Goal: Information Seeking & Learning: Understand process/instructions

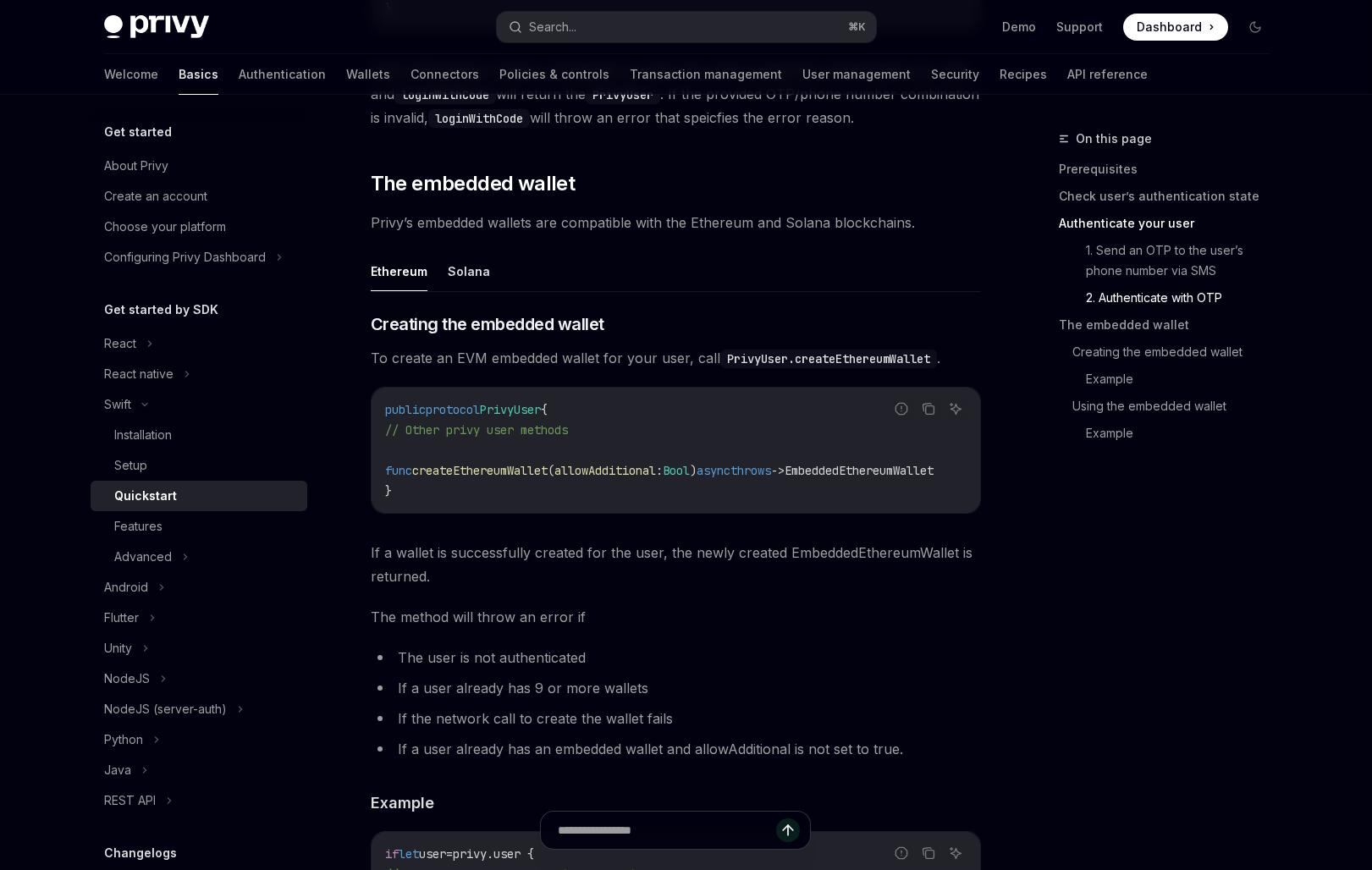
scroll to position [1892, 0]
click at [346, 67] on link "Wallets" at bounding box center [367, 74] width 44 height 41
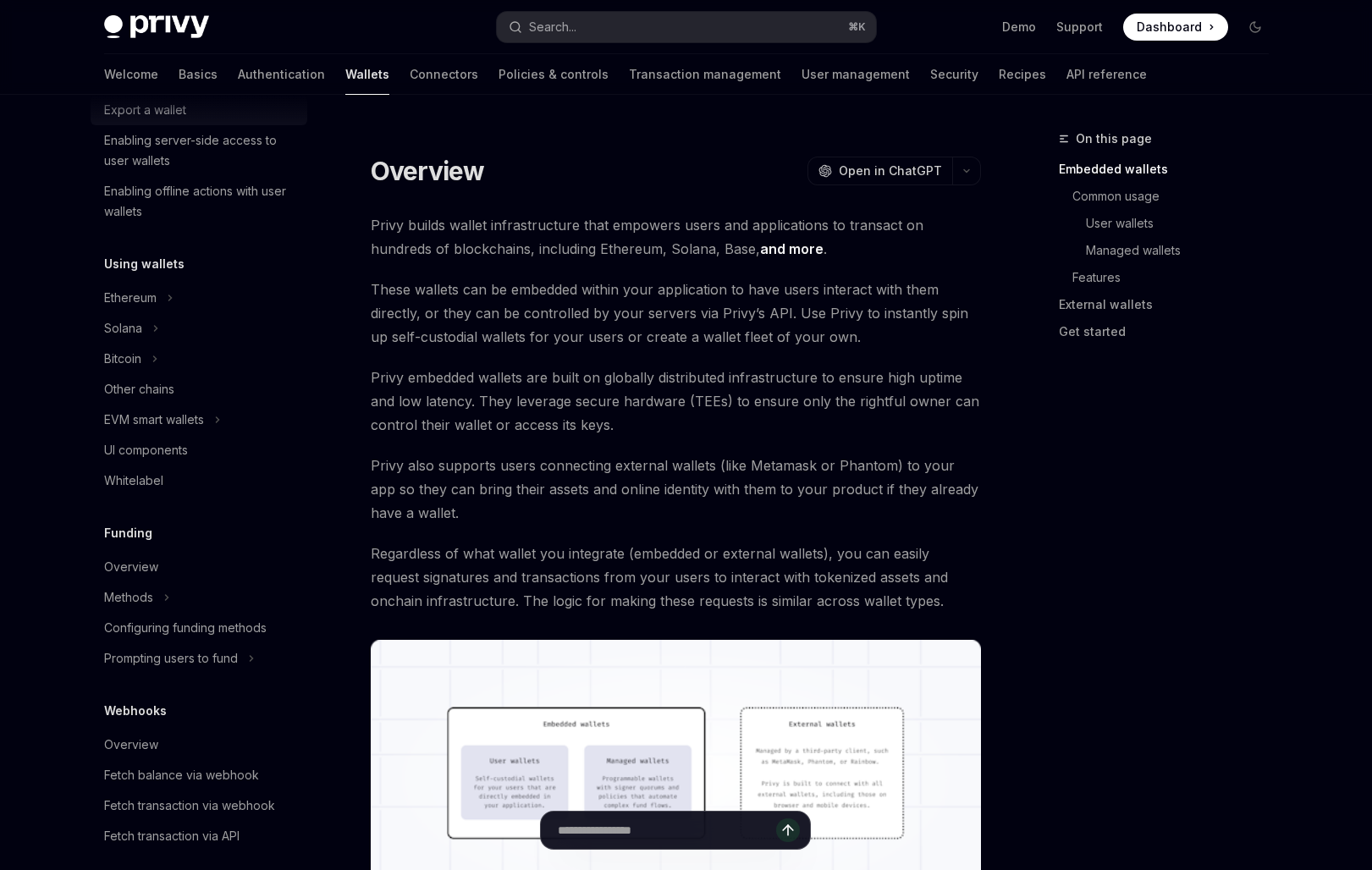
scroll to position [281, 0]
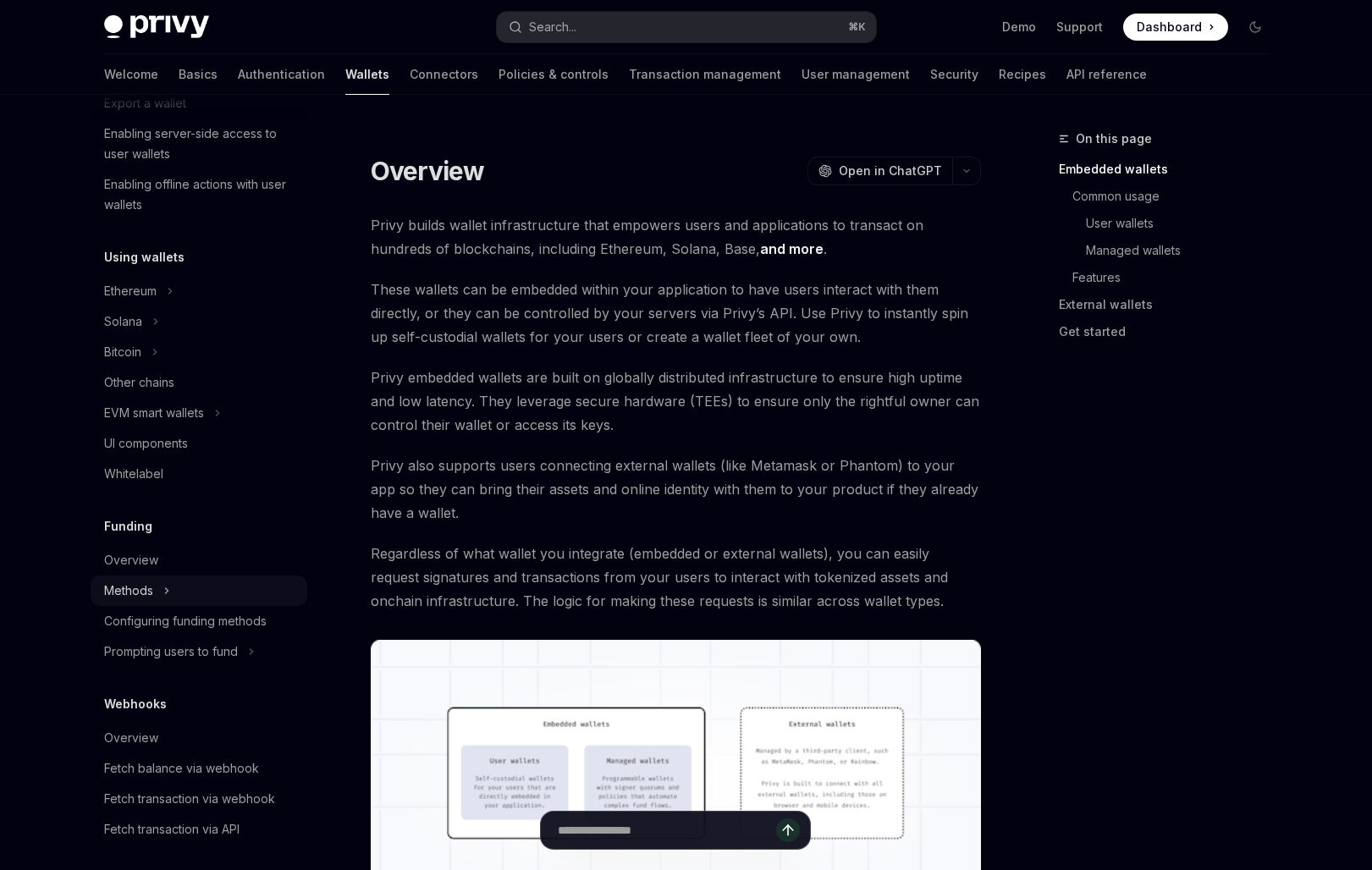
click at [150, 598] on div "Methods" at bounding box center [128, 591] width 49 height 20
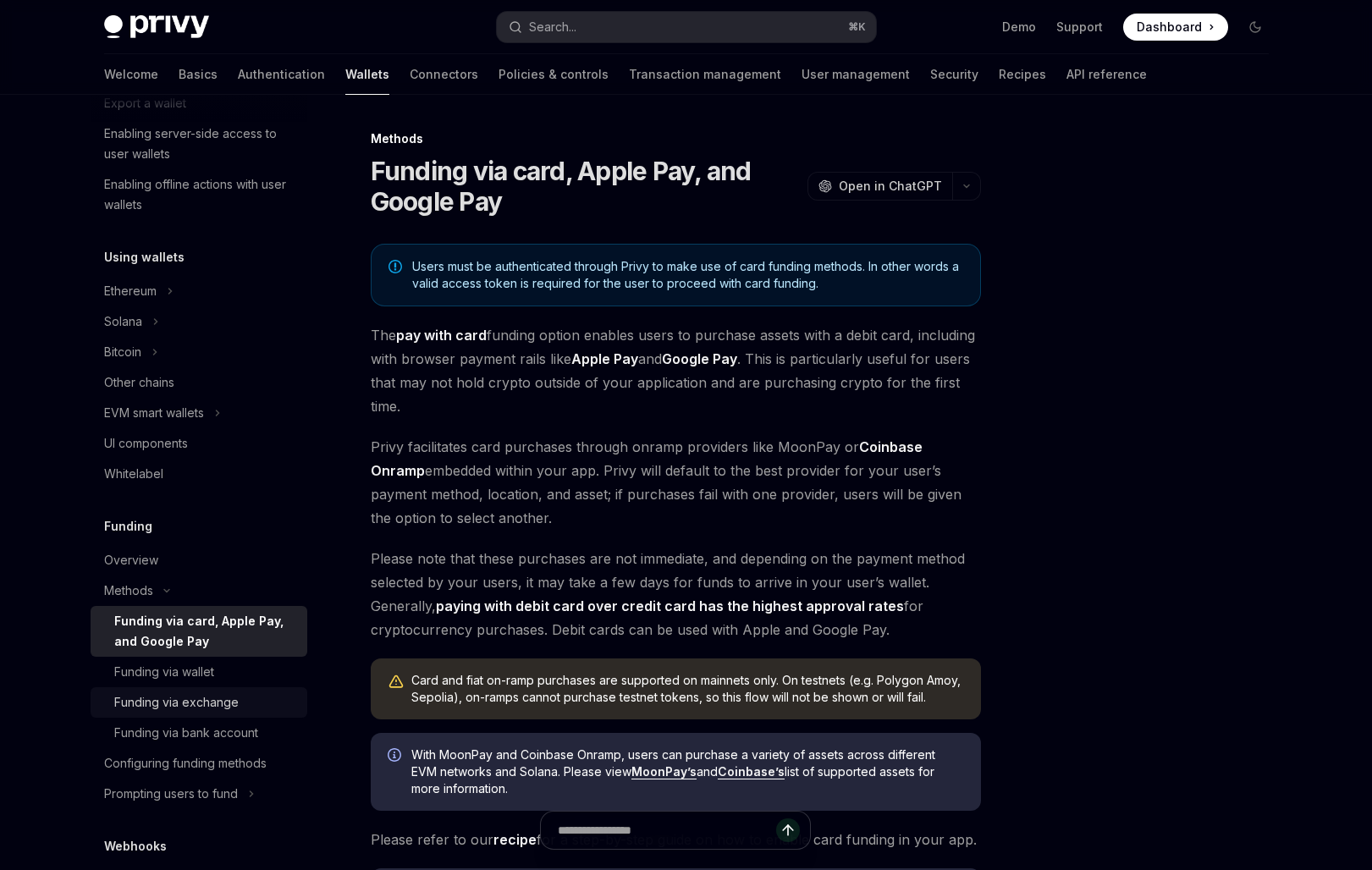
click at [237, 696] on div "Funding via exchange" at bounding box center [205, 702] width 182 height 20
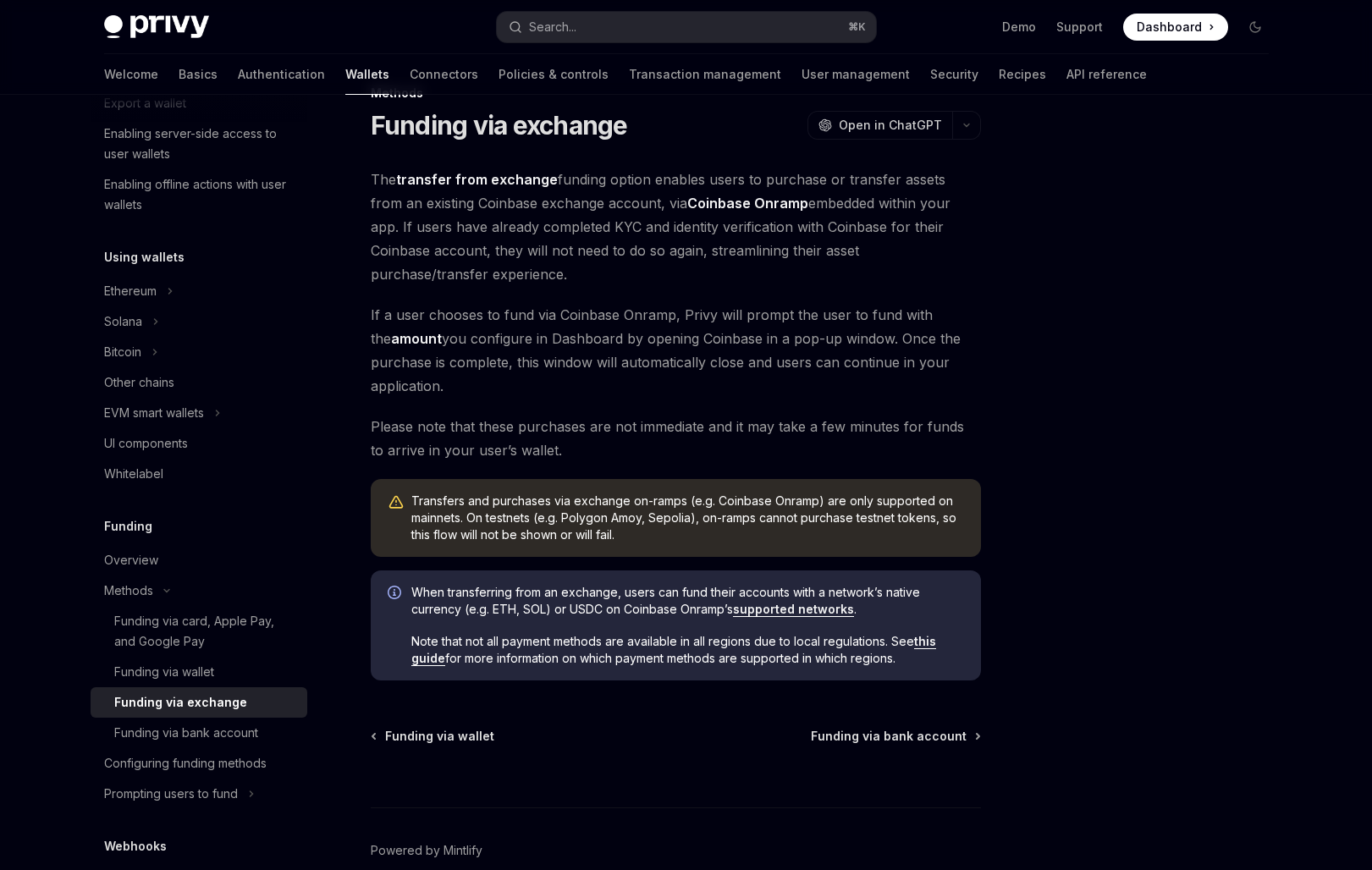
scroll to position [129, 0]
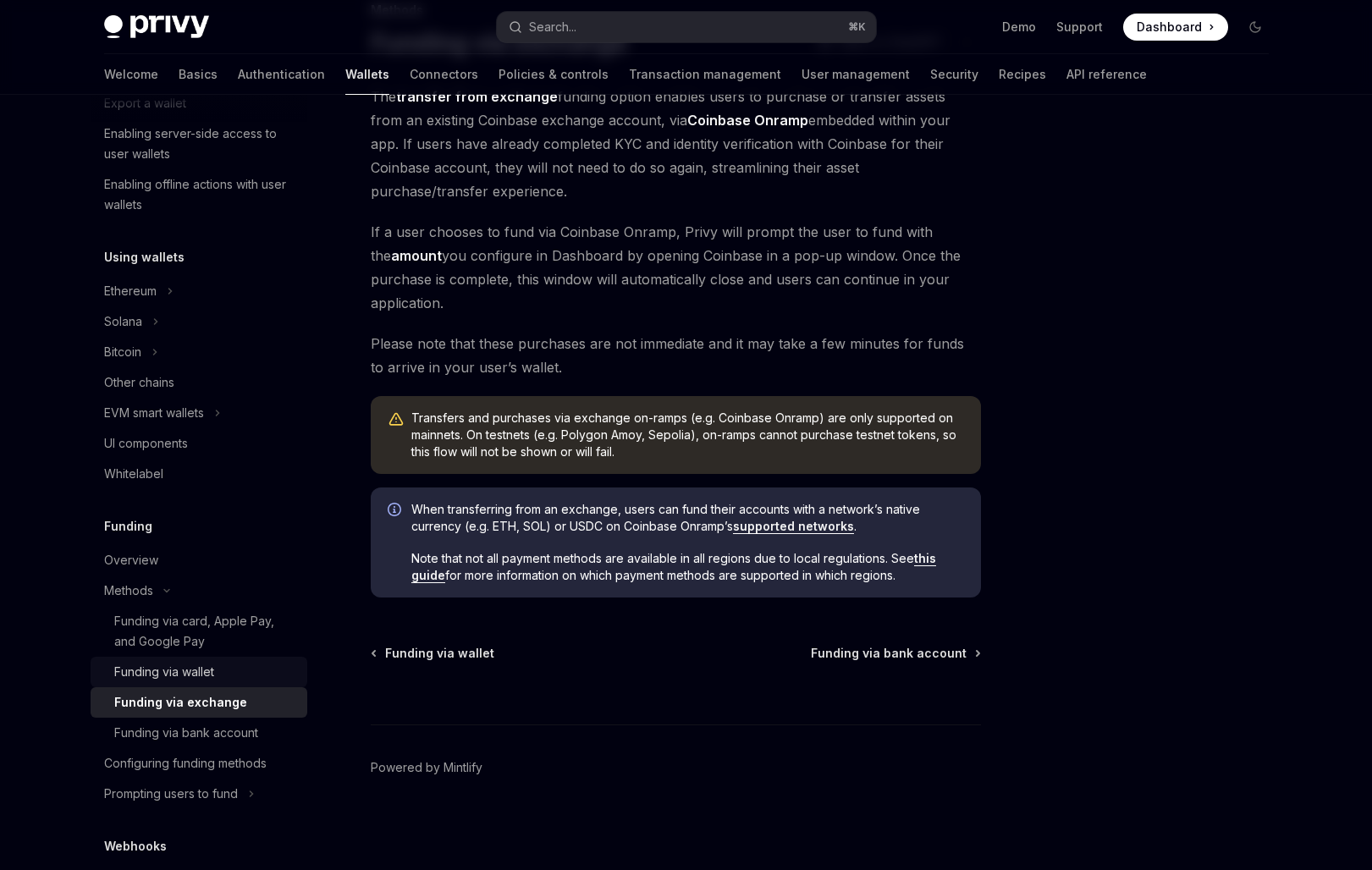
click at [233, 668] on div "Funding via wallet" at bounding box center [205, 672] width 182 height 20
type textarea "*"
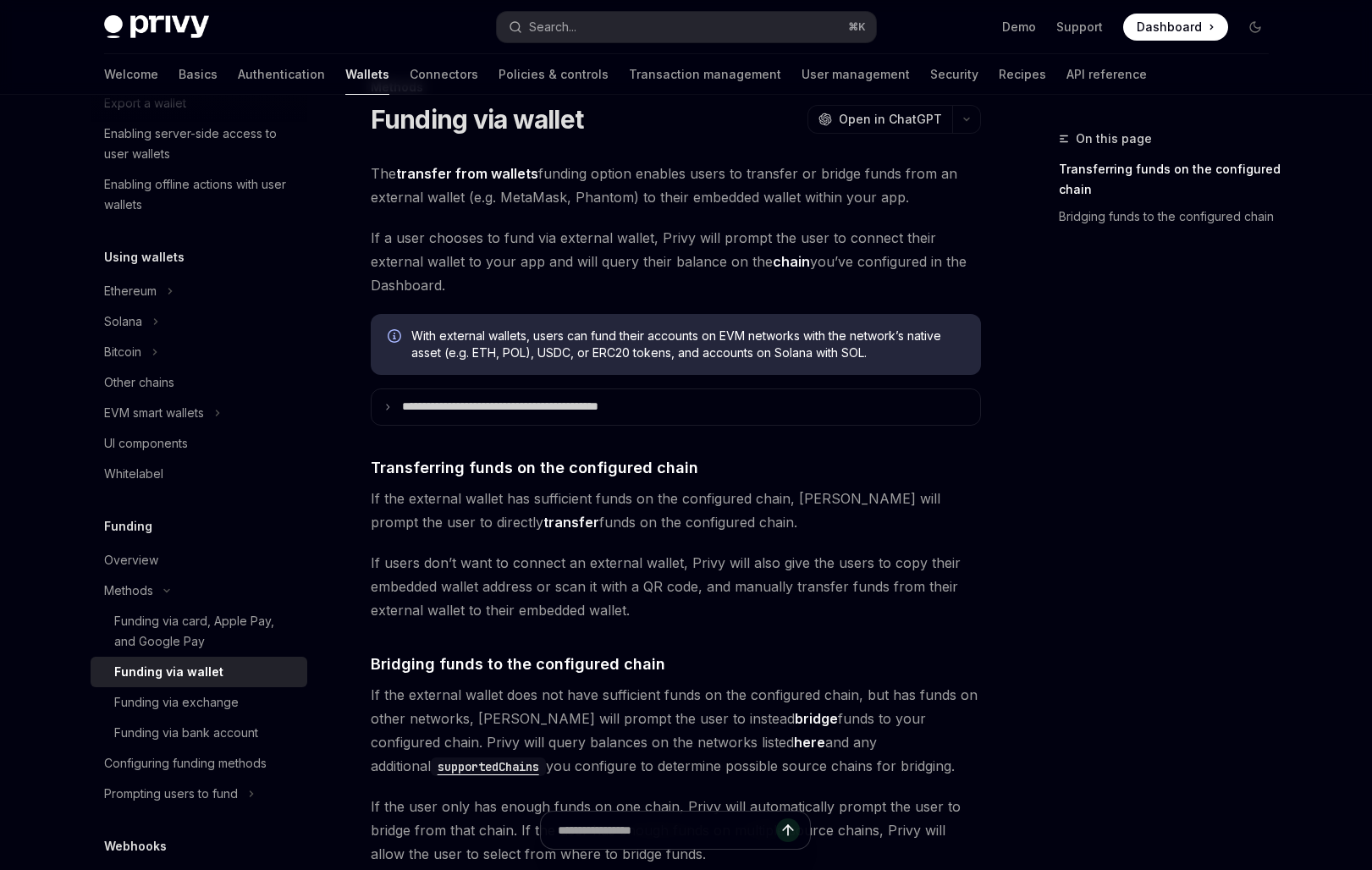
scroll to position [54, 0]
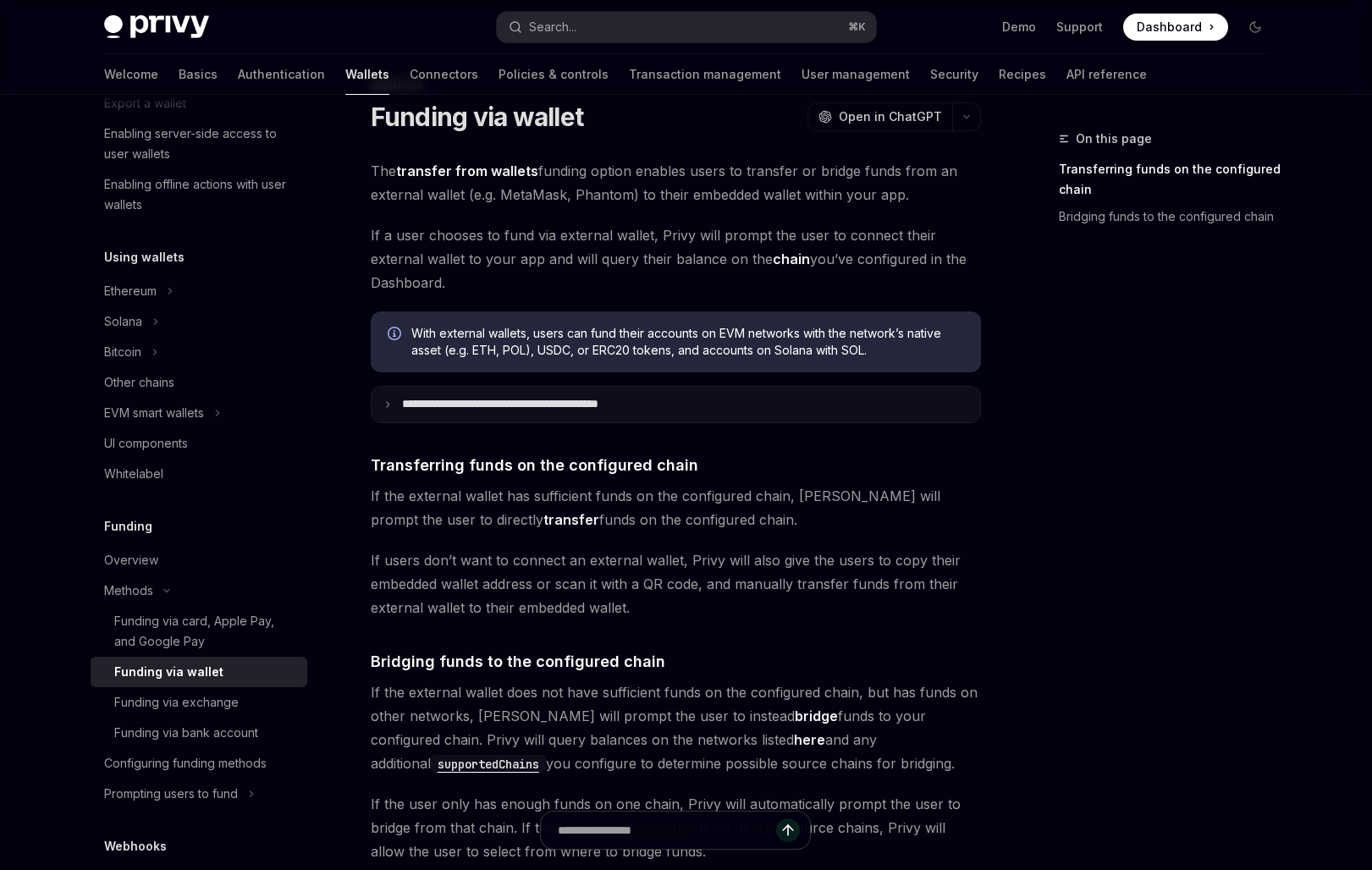
click at [622, 399] on p "**********" at bounding box center [537, 405] width 271 height 16
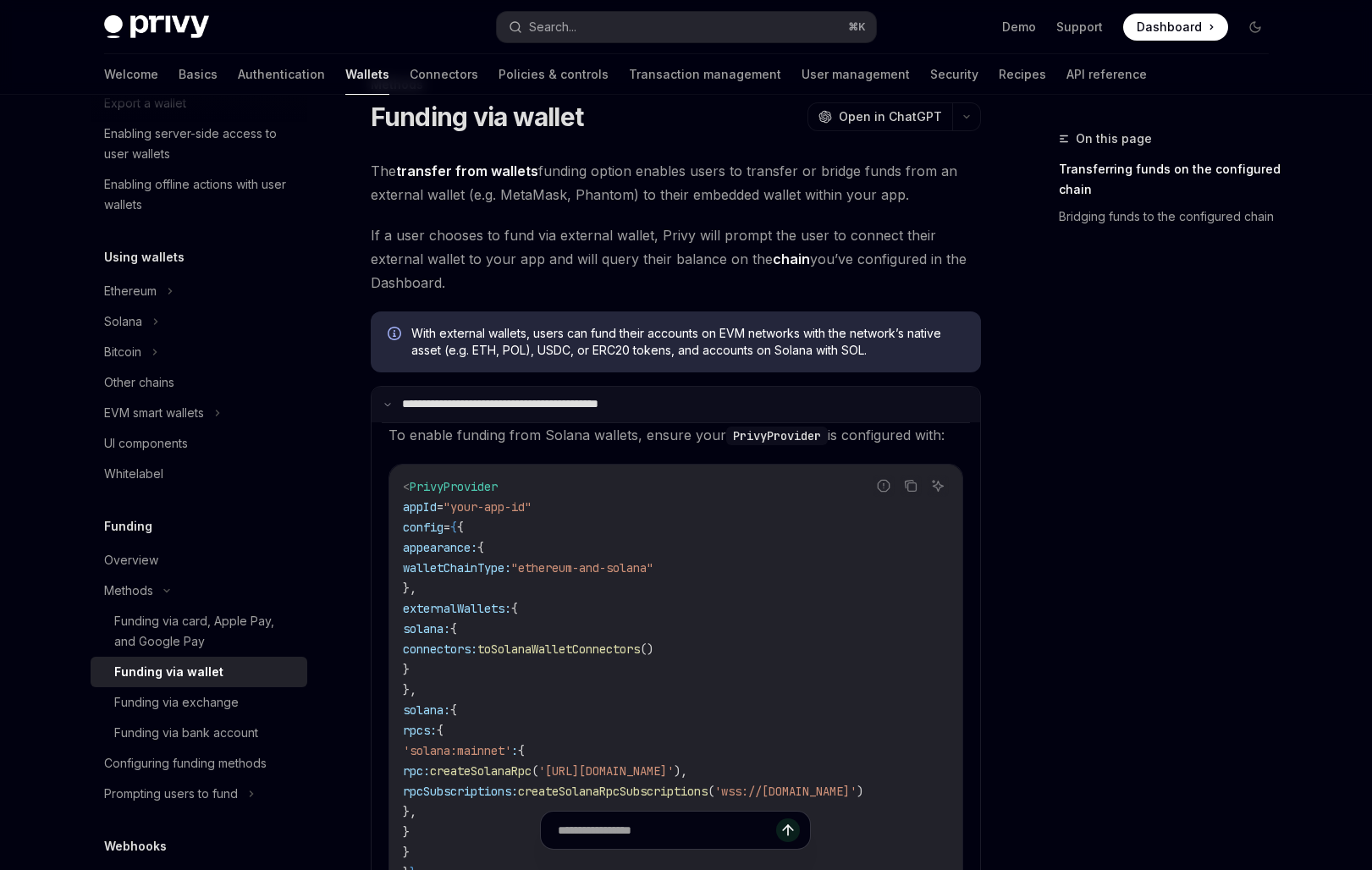
click at [622, 400] on p "**********" at bounding box center [534, 405] width 265 height 16
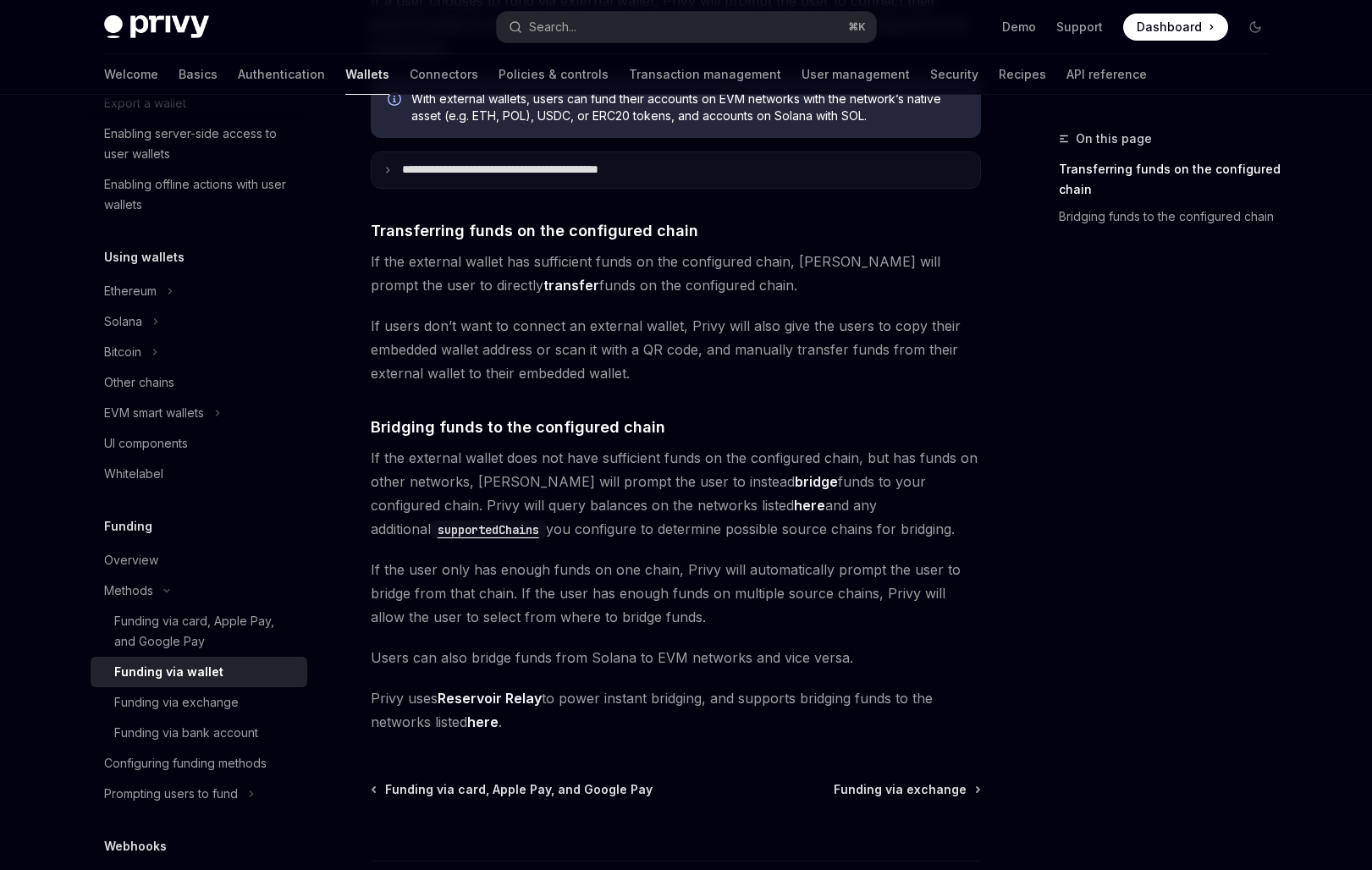
scroll to position [425, 0]
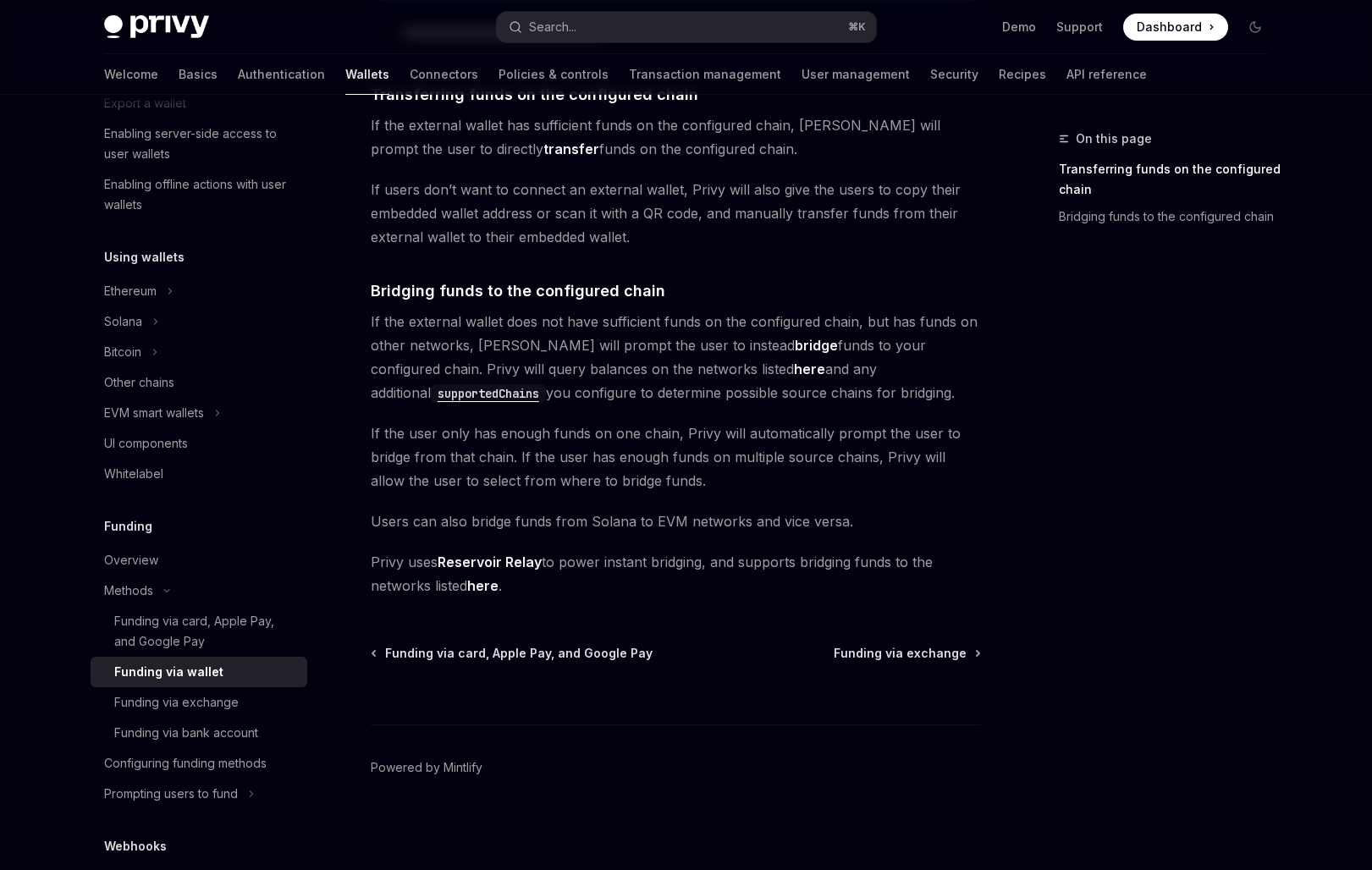
click at [567, 10] on div "Privy Docs home page Search... ⌘ K Demo Support Dashboard Dashboard Search..." at bounding box center [686, 27] width 1165 height 54
click at [567, 18] on div "Search..." at bounding box center [552, 27] width 48 height 20
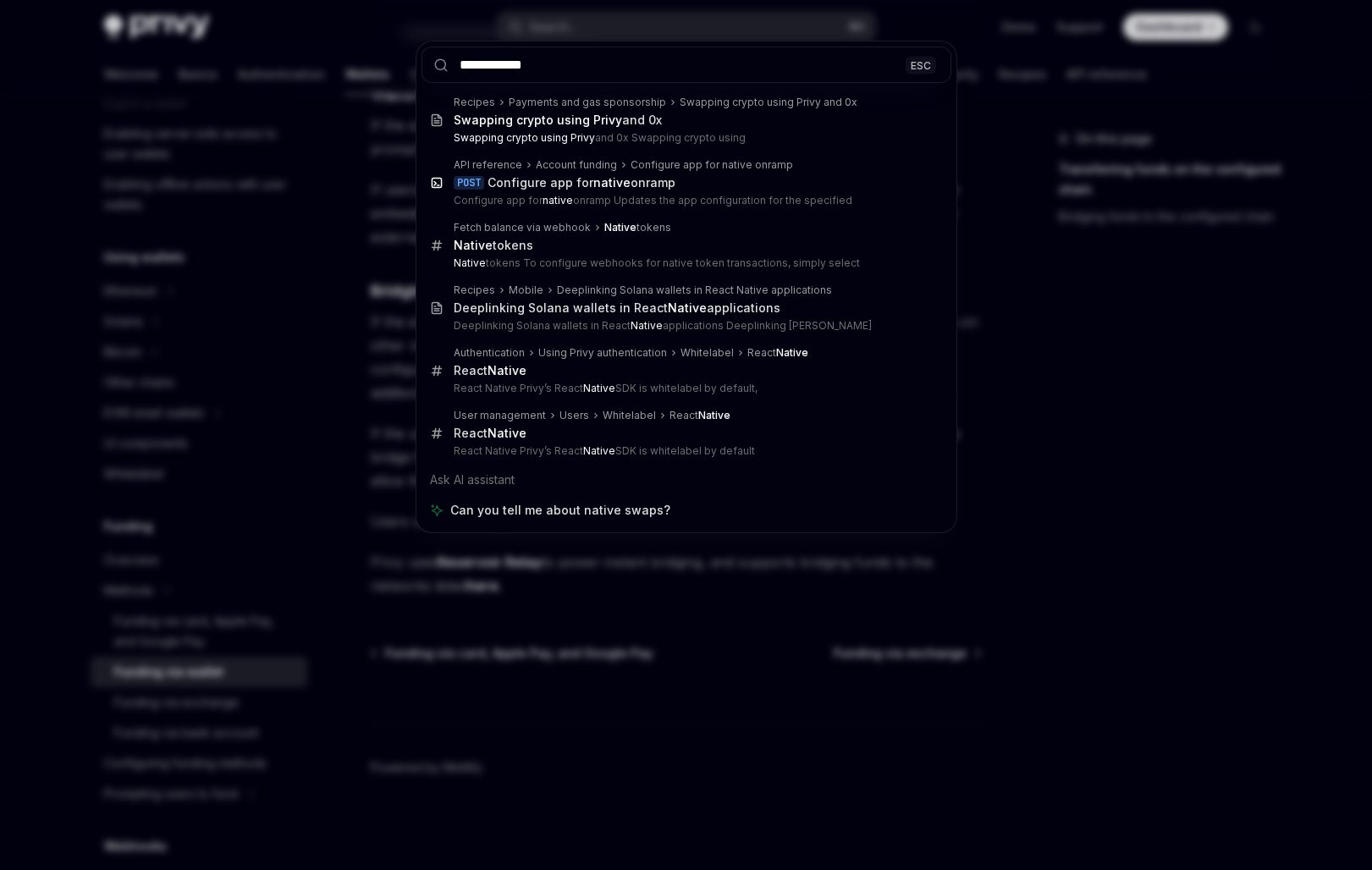
type input "**********"
click at [268, 416] on div "**********" at bounding box center [686, 435] width 1372 height 870
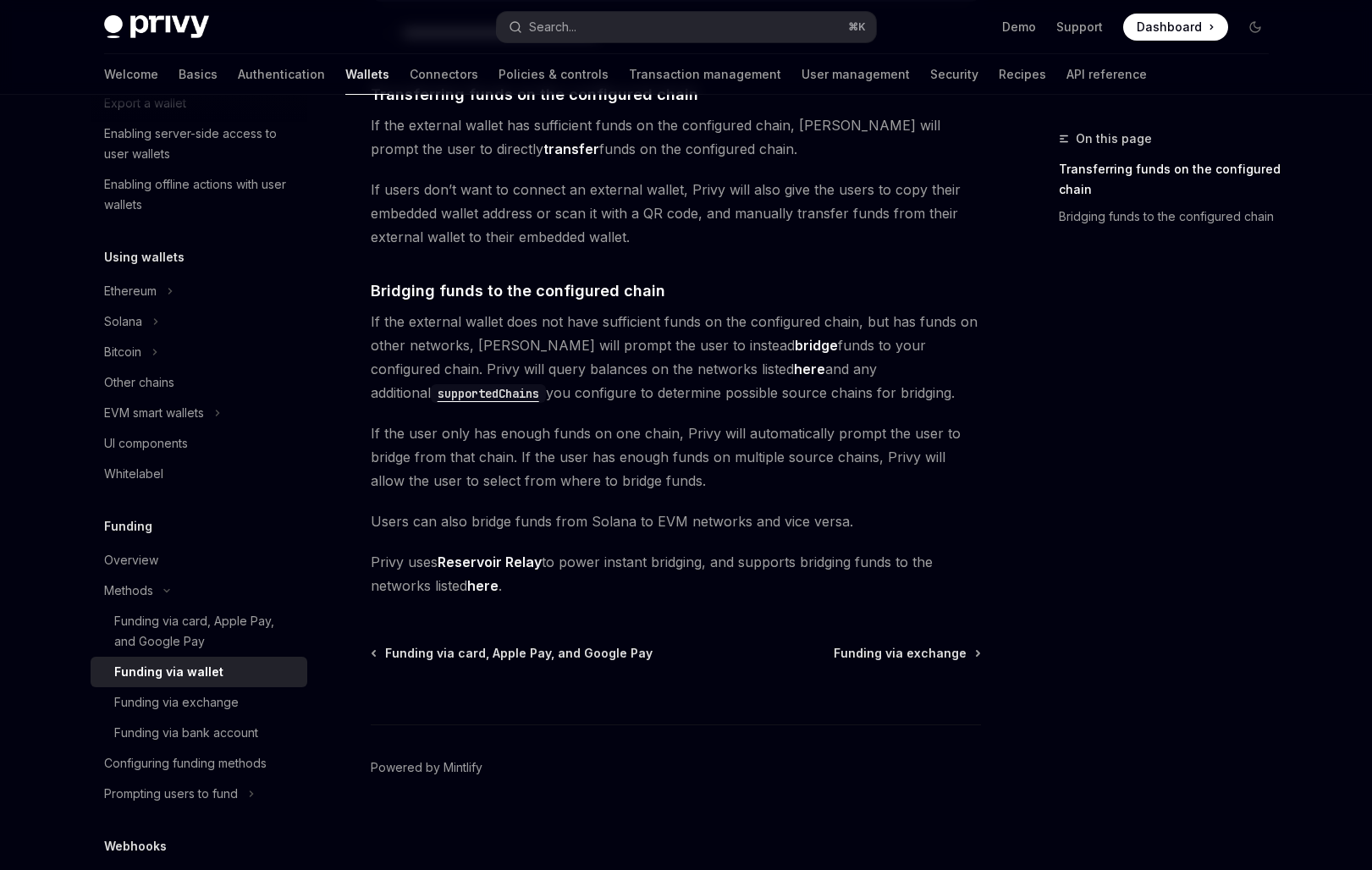
click at [794, 374] on link "here" at bounding box center [809, 369] width 31 height 18
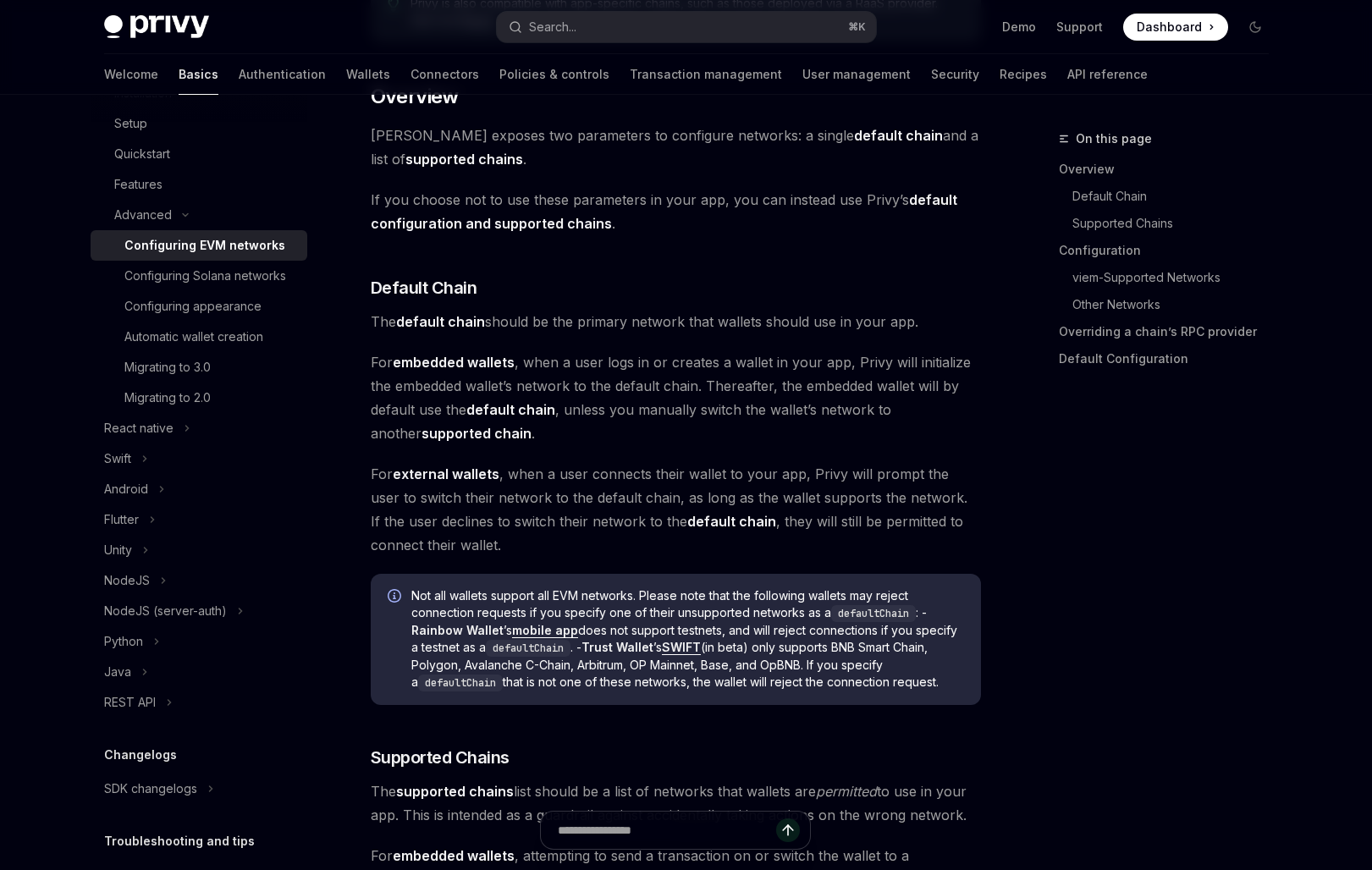
scroll to position [4206, 0]
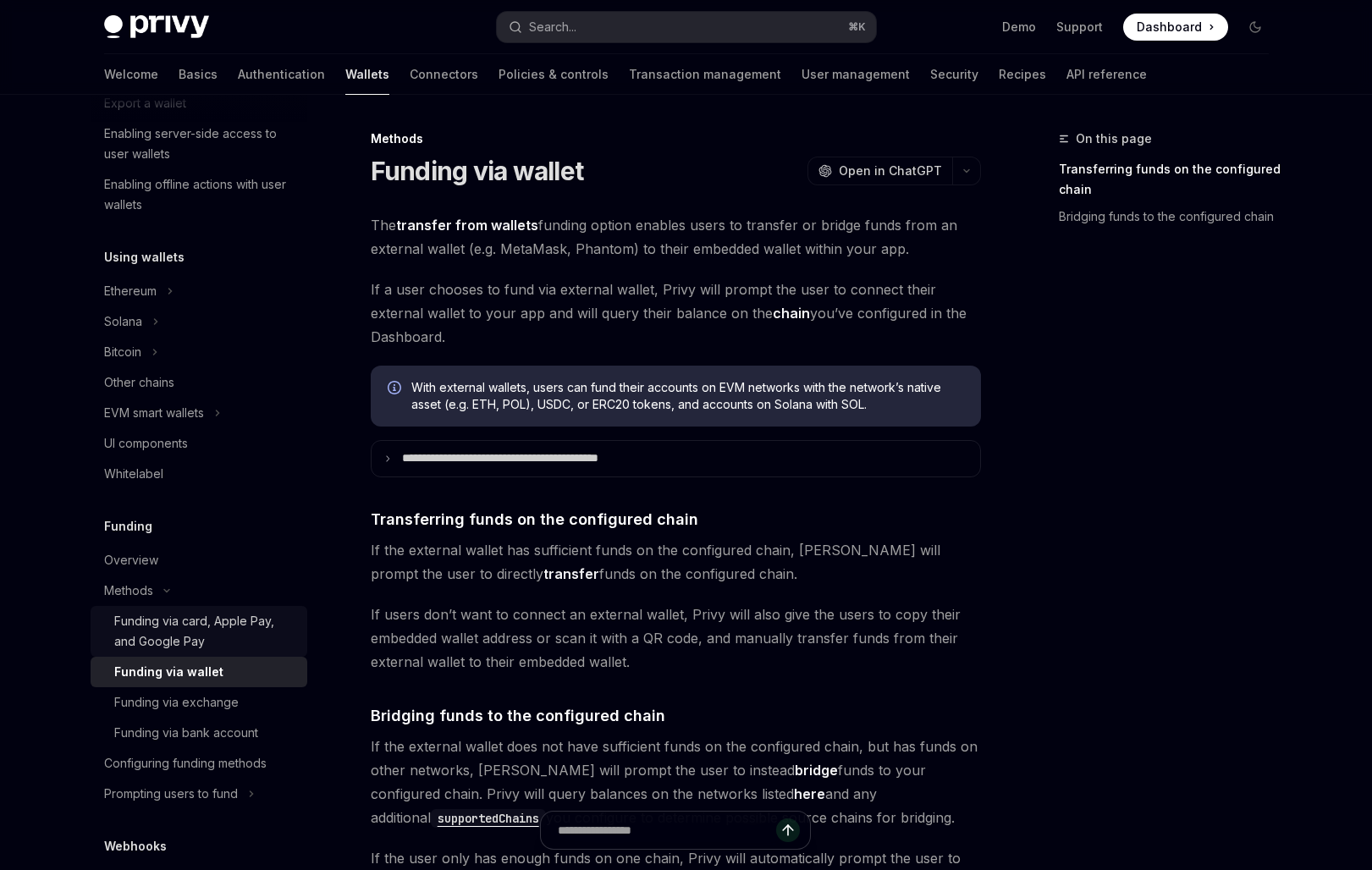
click at [195, 636] on div "Funding via card, Apple Pay, and Google Pay" at bounding box center [205, 631] width 182 height 41
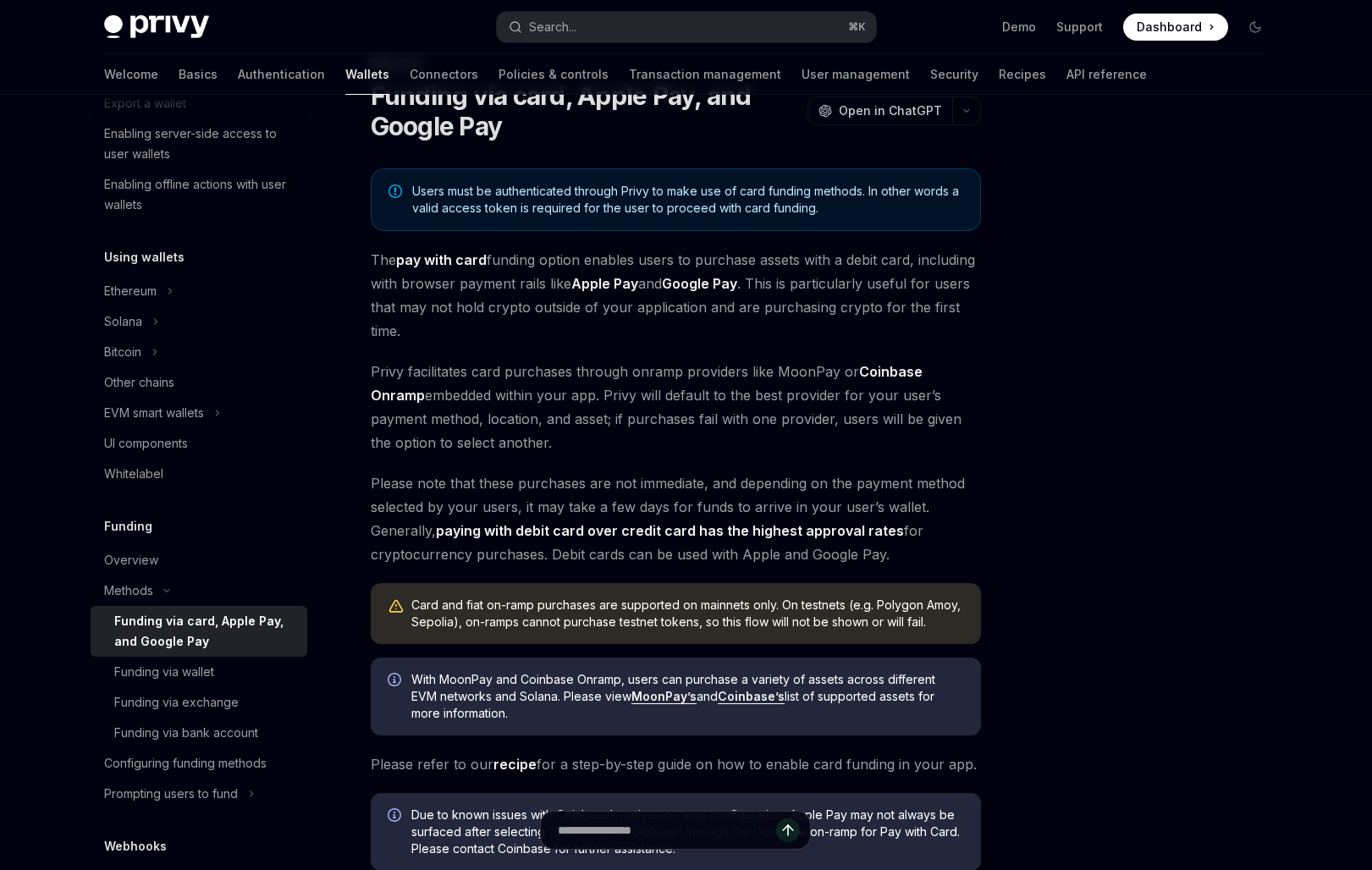
scroll to position [92, 0]
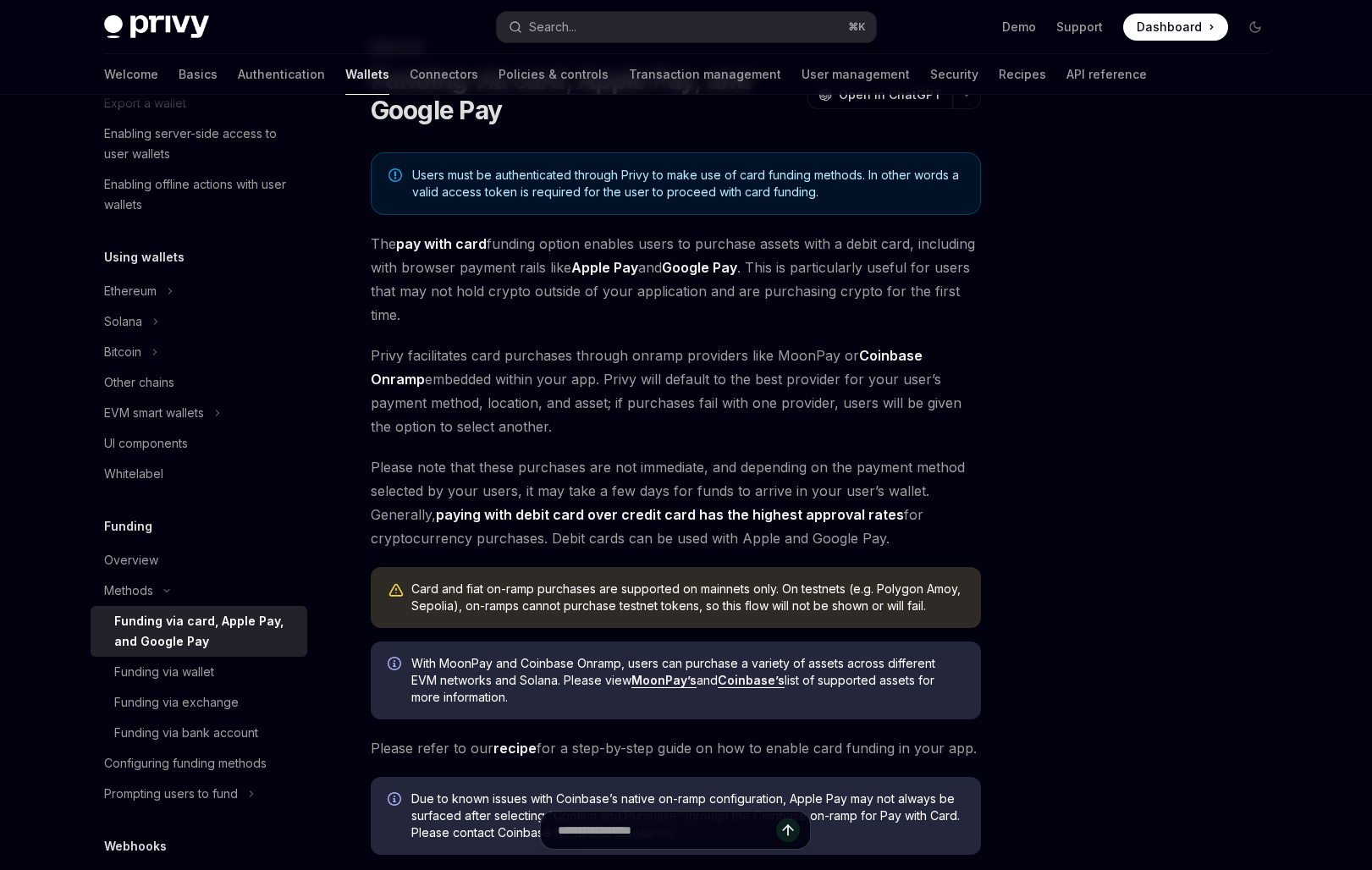
click at [494, 751] on link "recipe" at bounding box center [515, 749] width 43 height 18
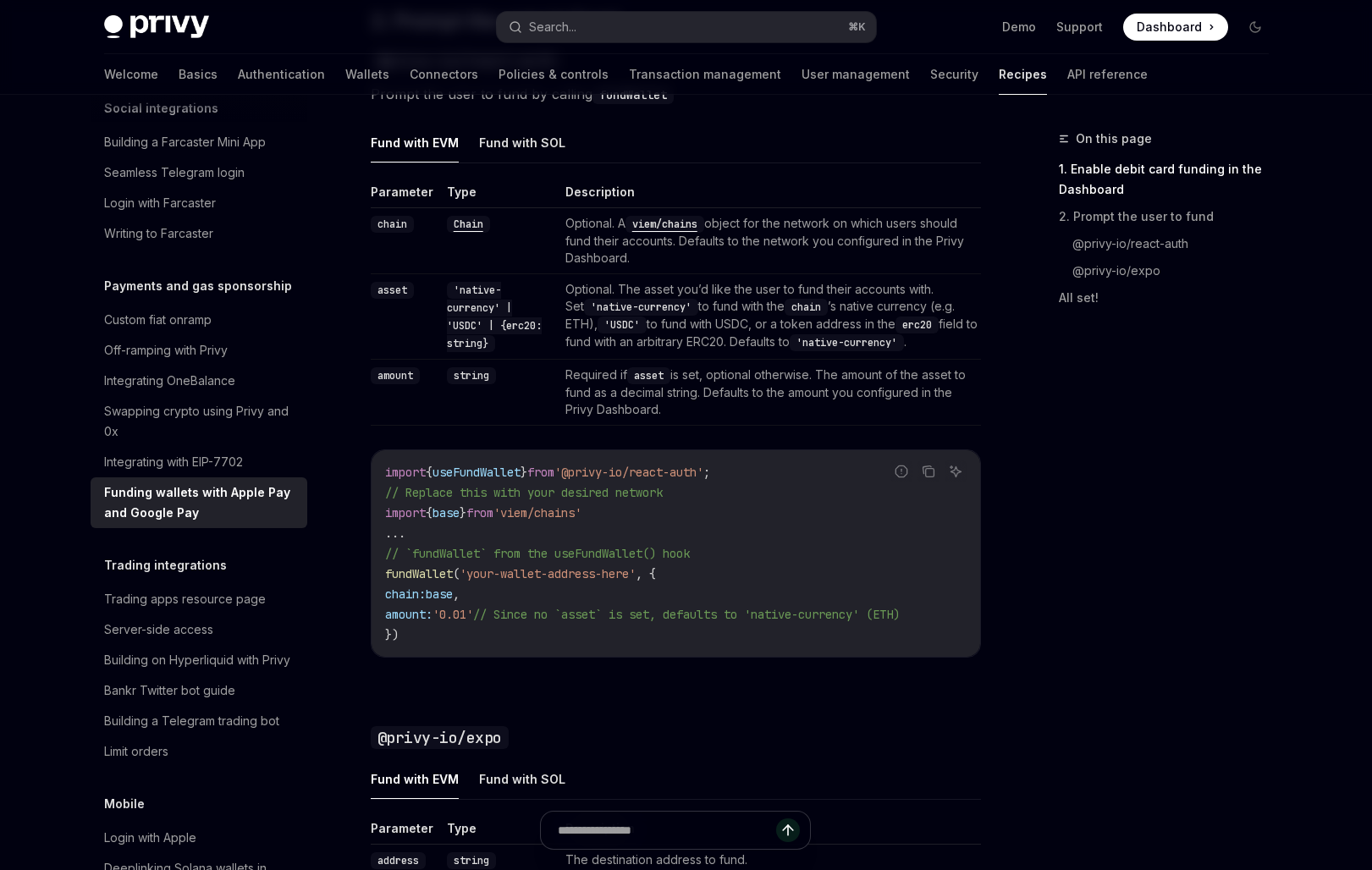
scroll to position [1295, 0]
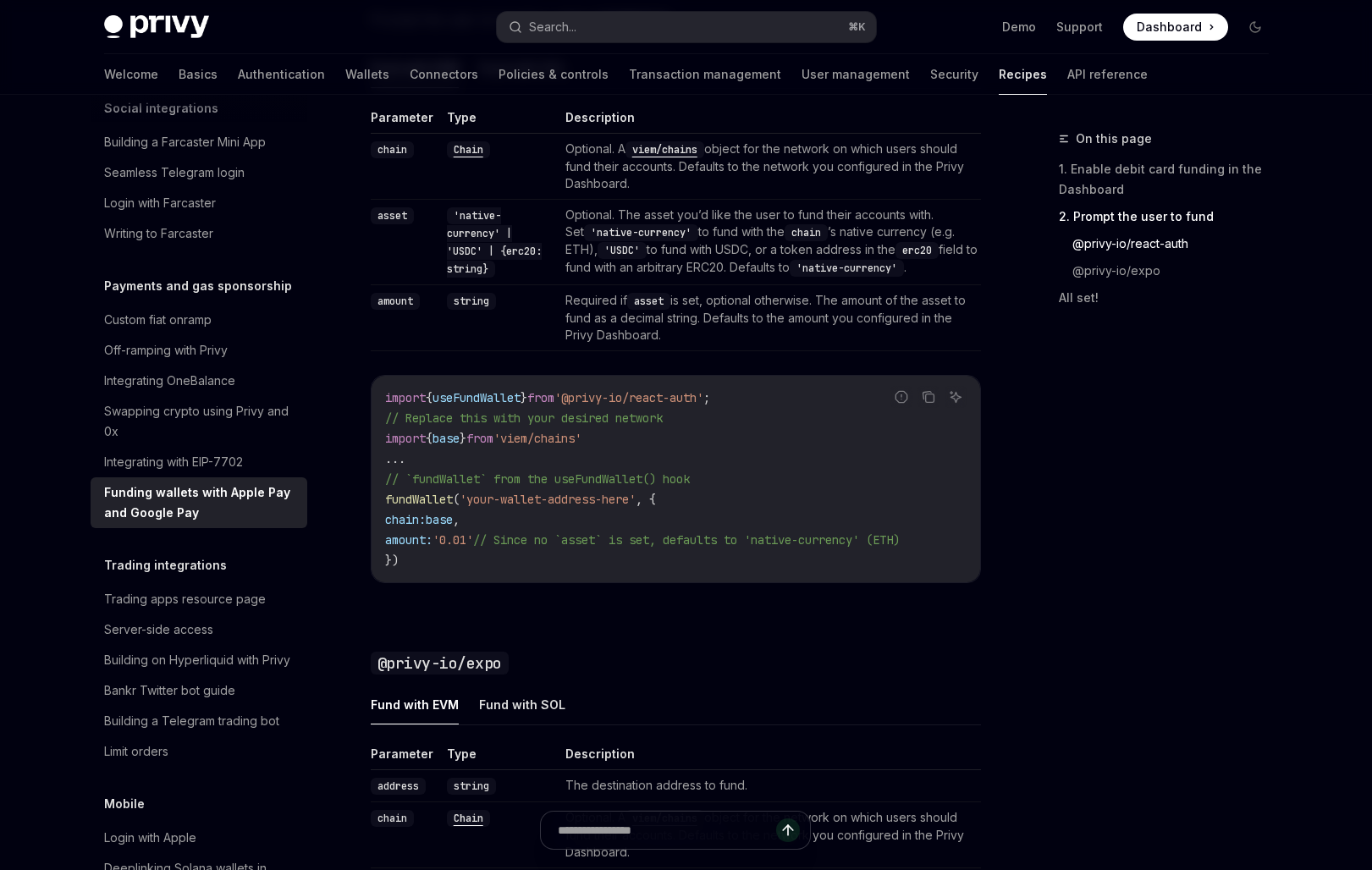
click at [564, 624] on div "Privy makes it easy to allow your users to fund their embedded wallets with con…" at bounding box center [676, 198] width 610 height 2500
click at [573, 624] on div "Privy makes it easy to allow your users to fund their embedded wallets with con…" at bounding box center [676, 198] width 610 height 2500
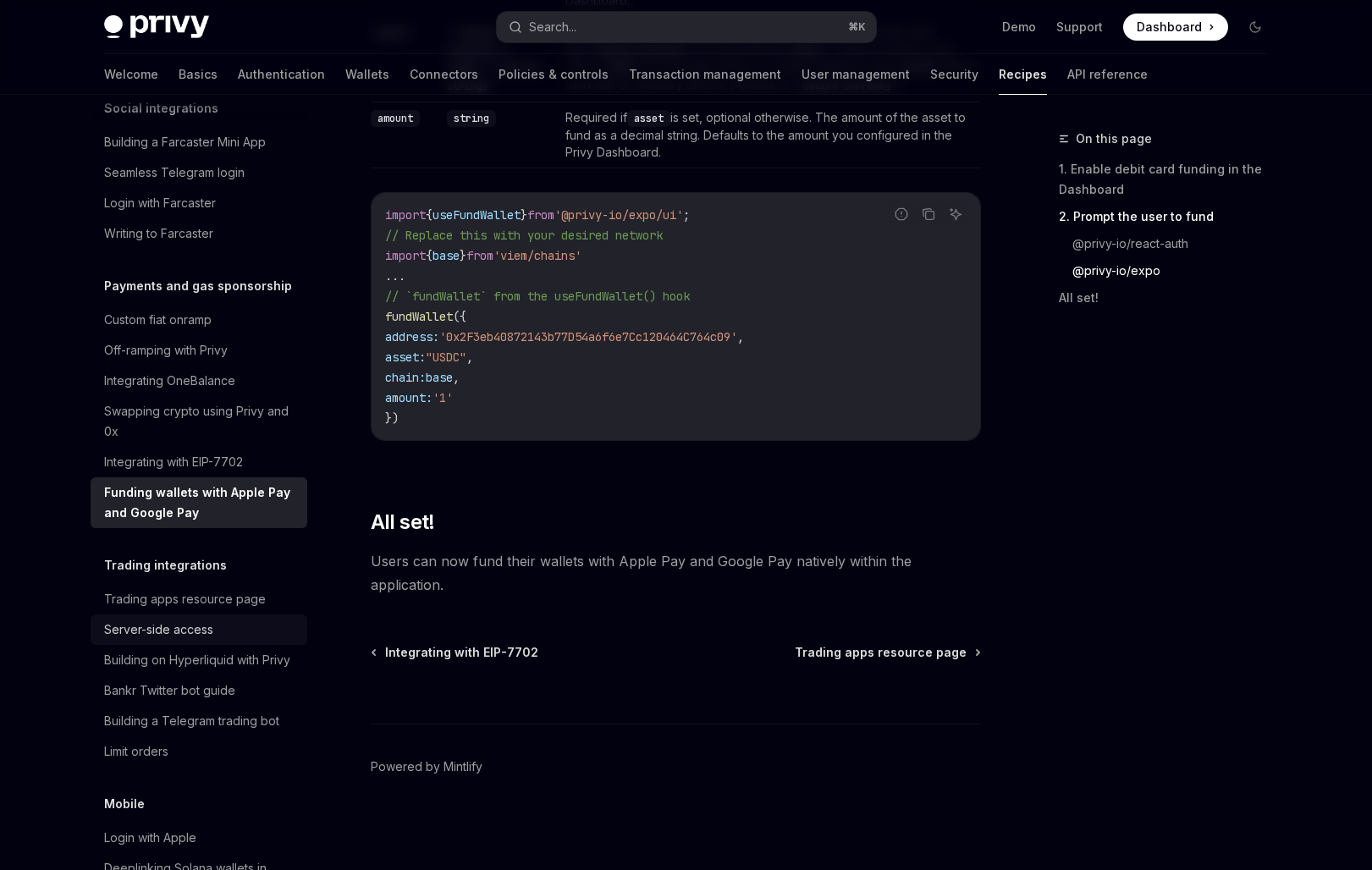
scroll to position [1341, 0]
click at [252, 403] on div "Swapping crypto using Privy and 0x" at bounding box center [200, 421] width 193 height 41
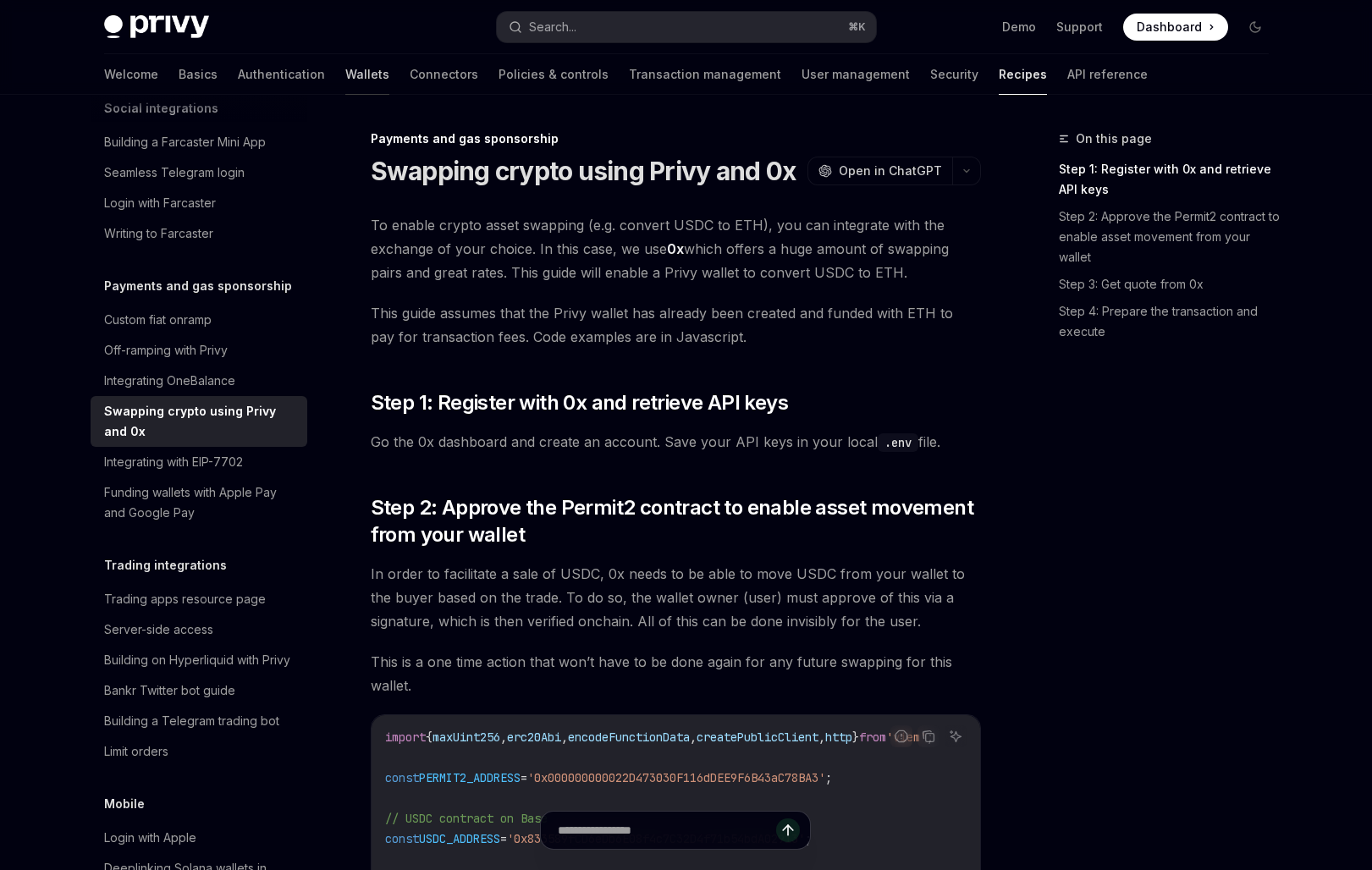
click at [345, 61] on link "Wallets" at bounding box center [367, 74] width 44 height 41
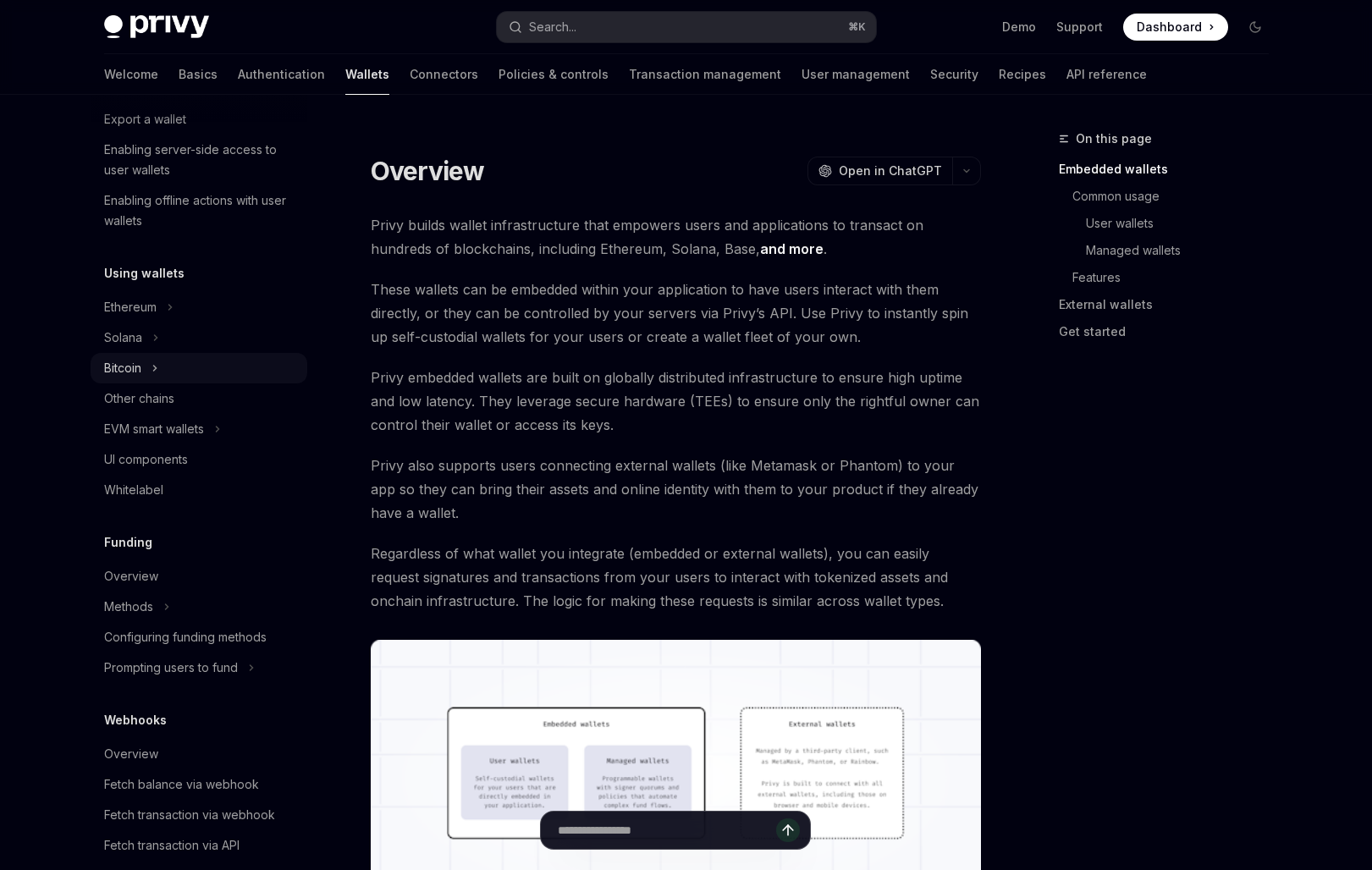
scroll to position [426, 0]
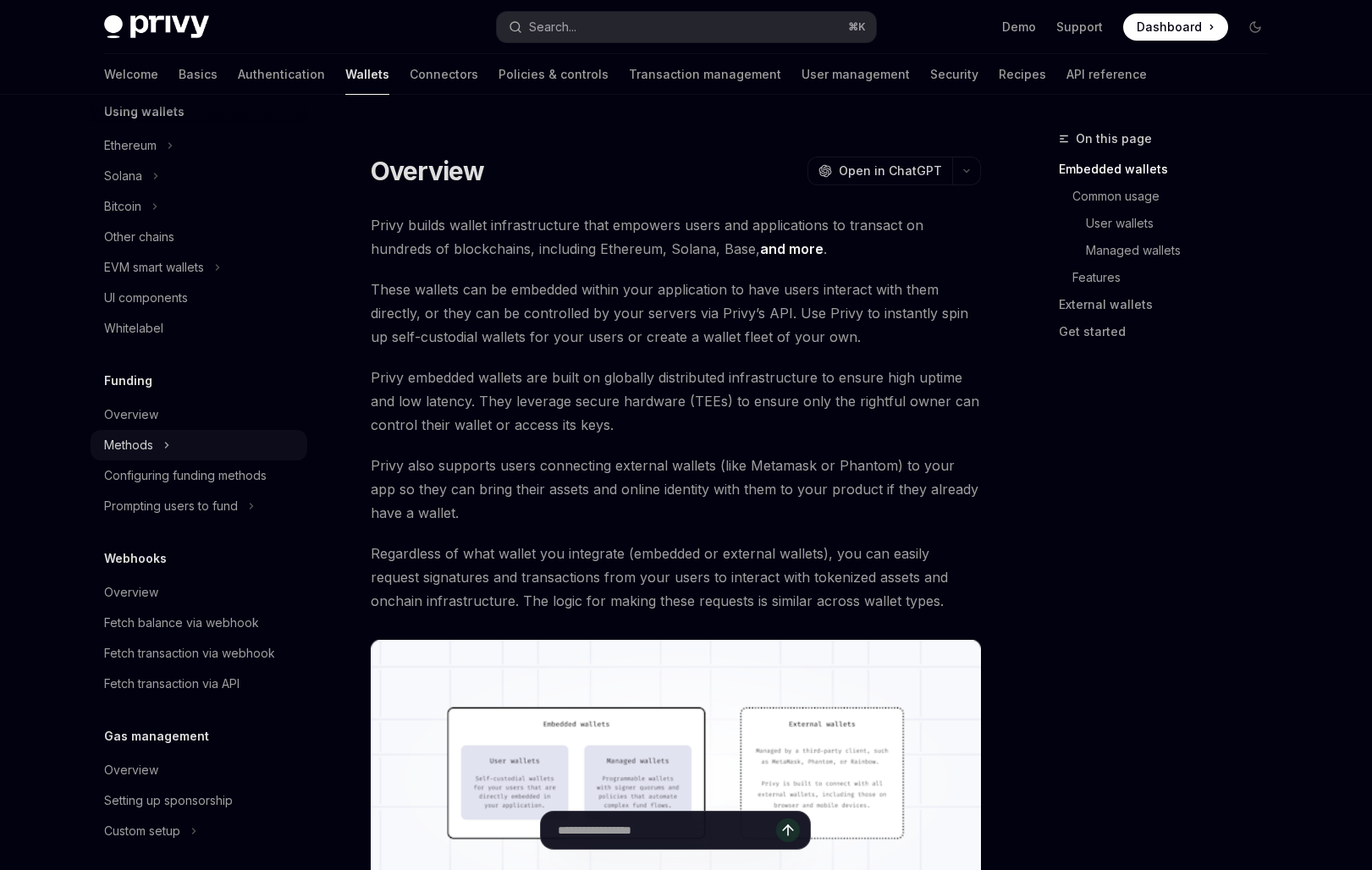
click at [182, 446] on button "Methods" at bounding box center [199, 445] width 217 height 30
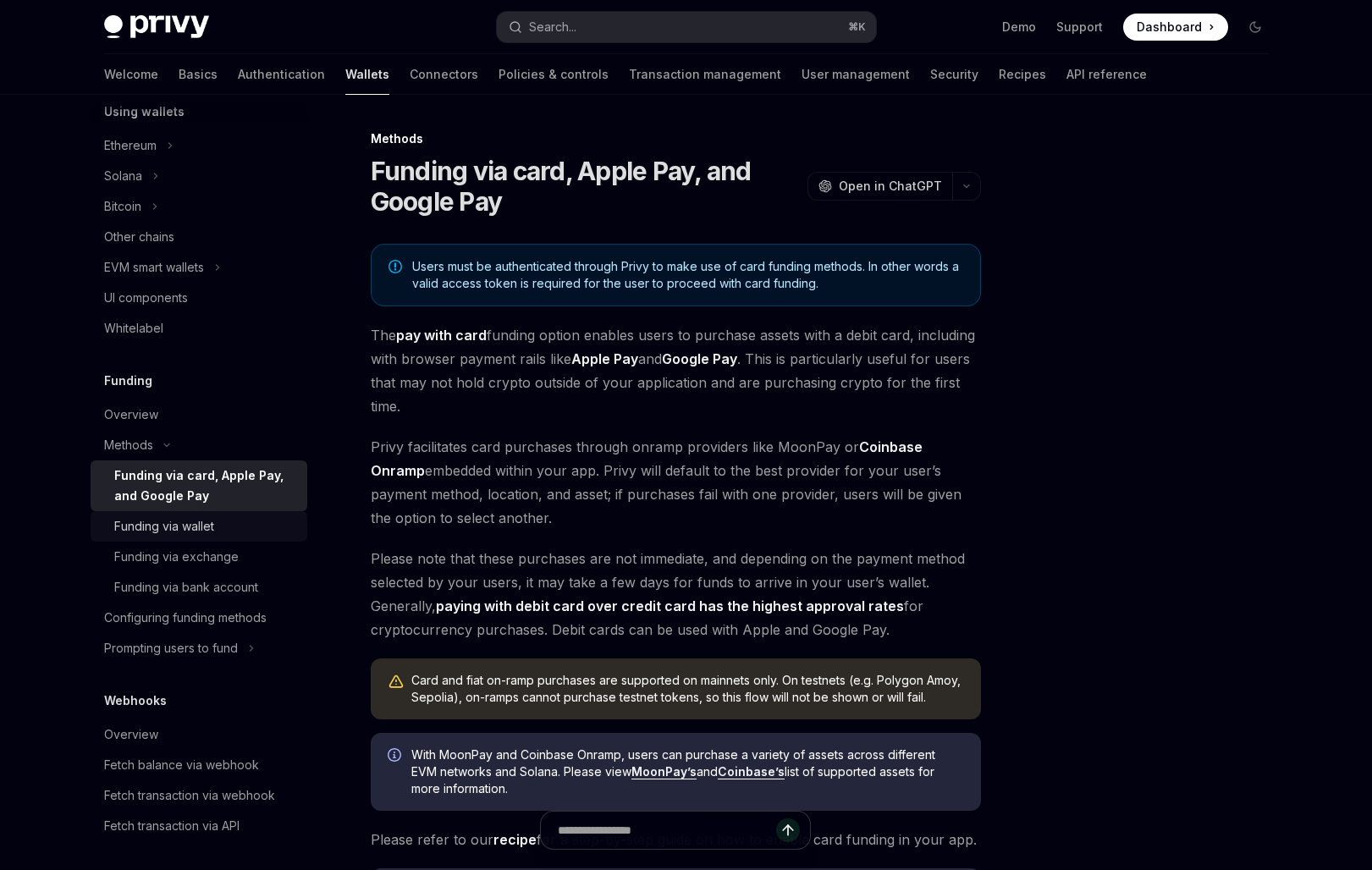
click at [227, 532] on div "Funding via wallet" at bounding box center [205, 526] width 182 height 20
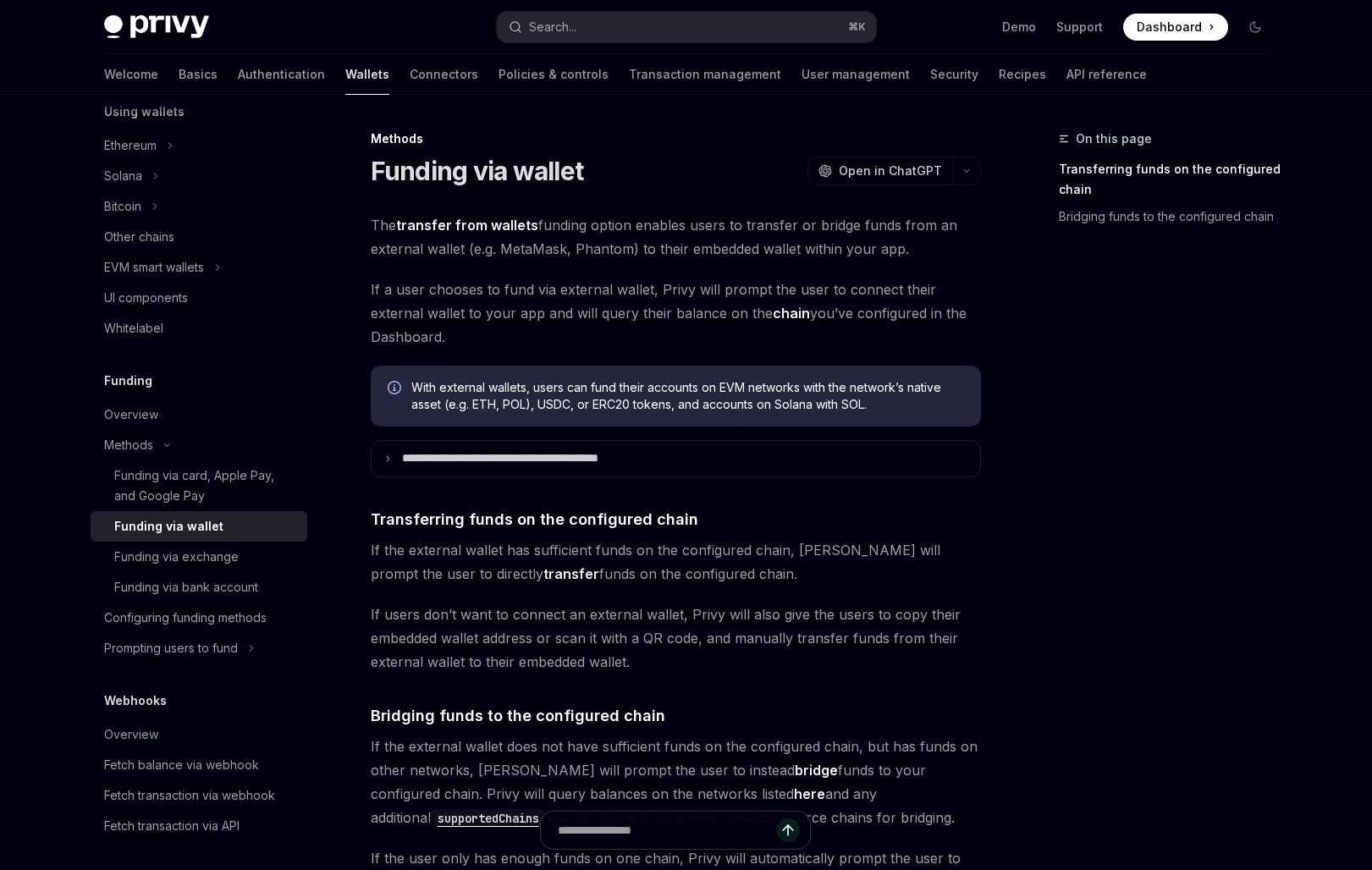
type textarea "*"
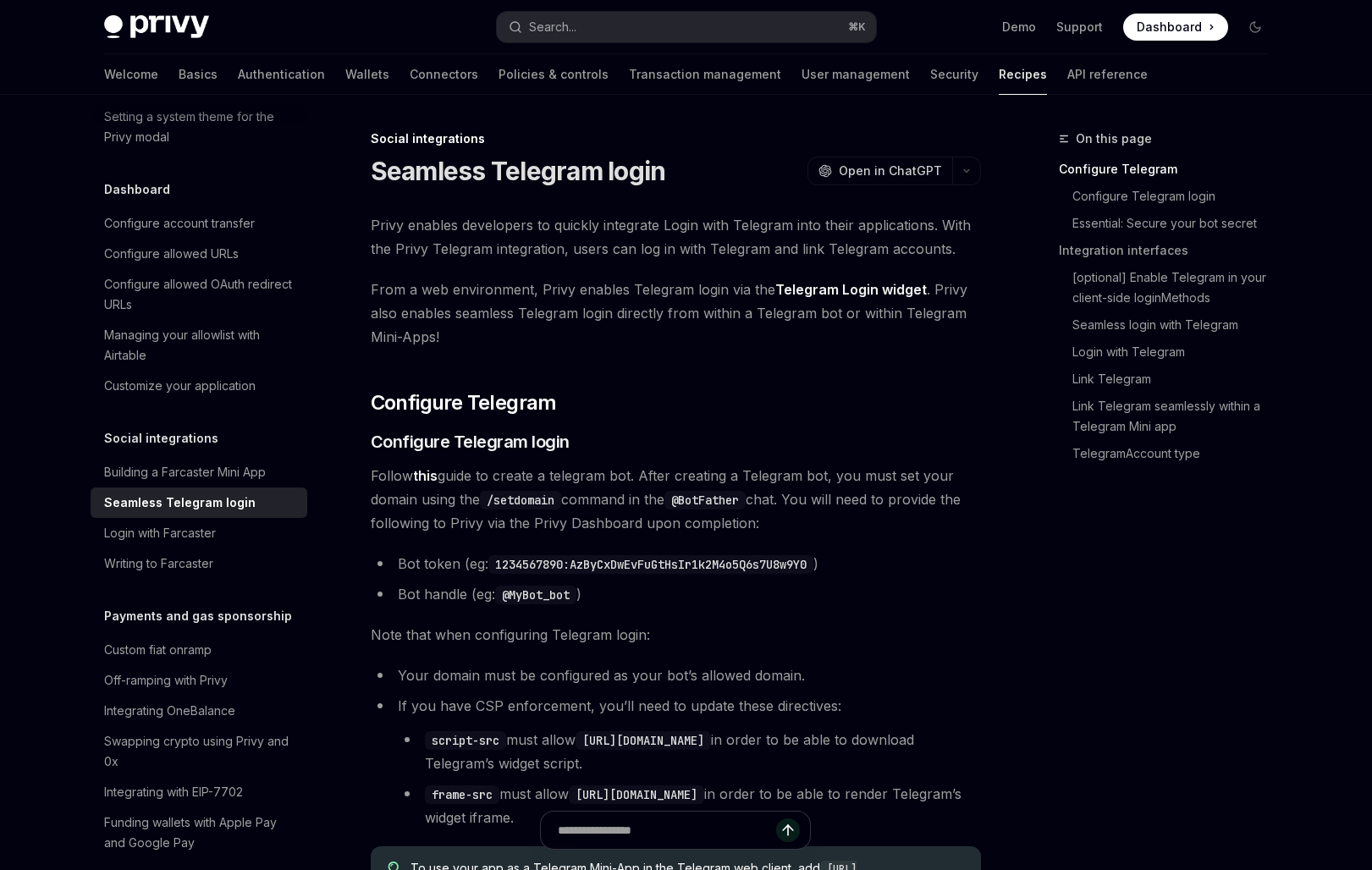
type textarea "*"
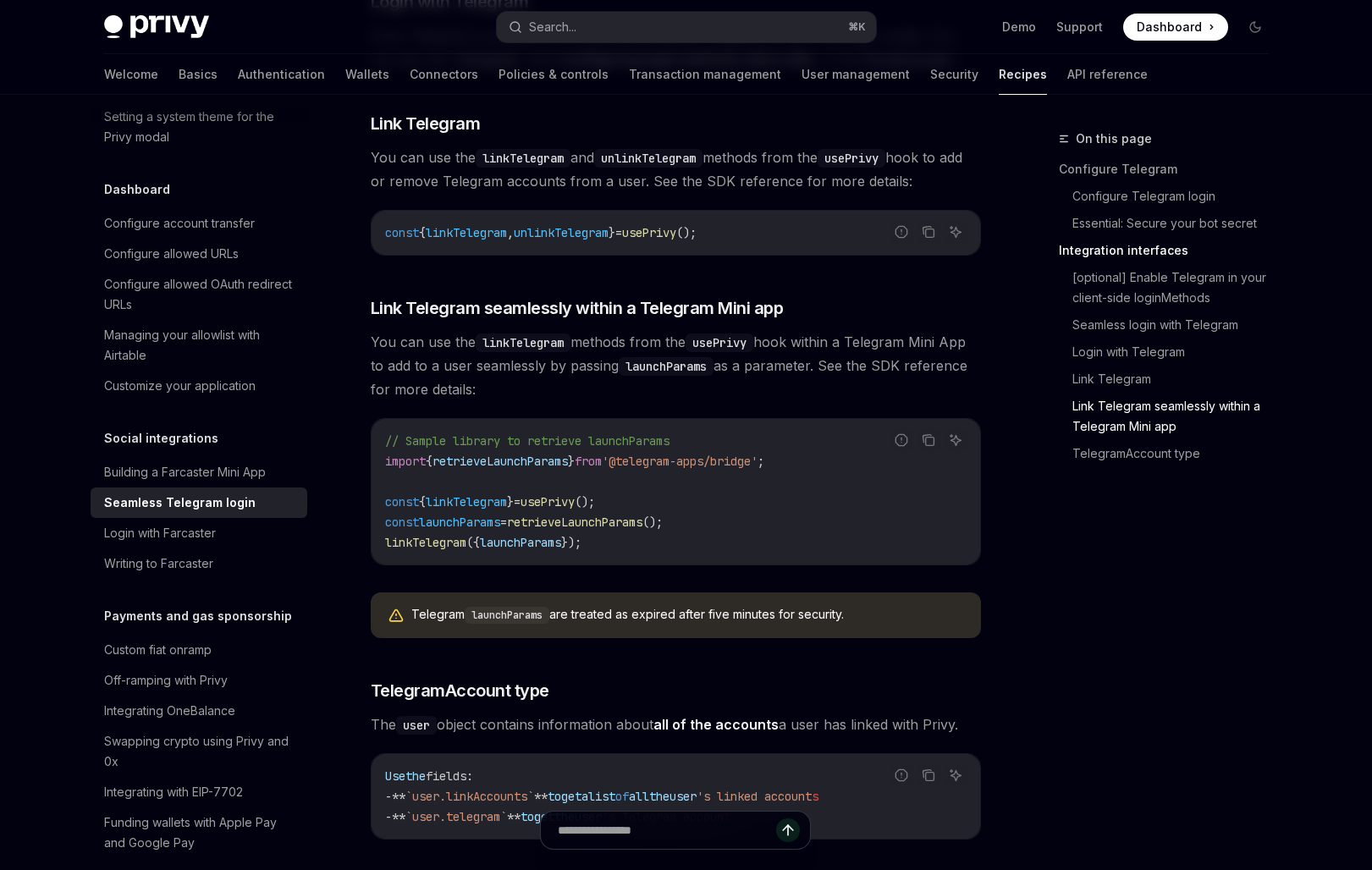
scroll to position [2407, 0]
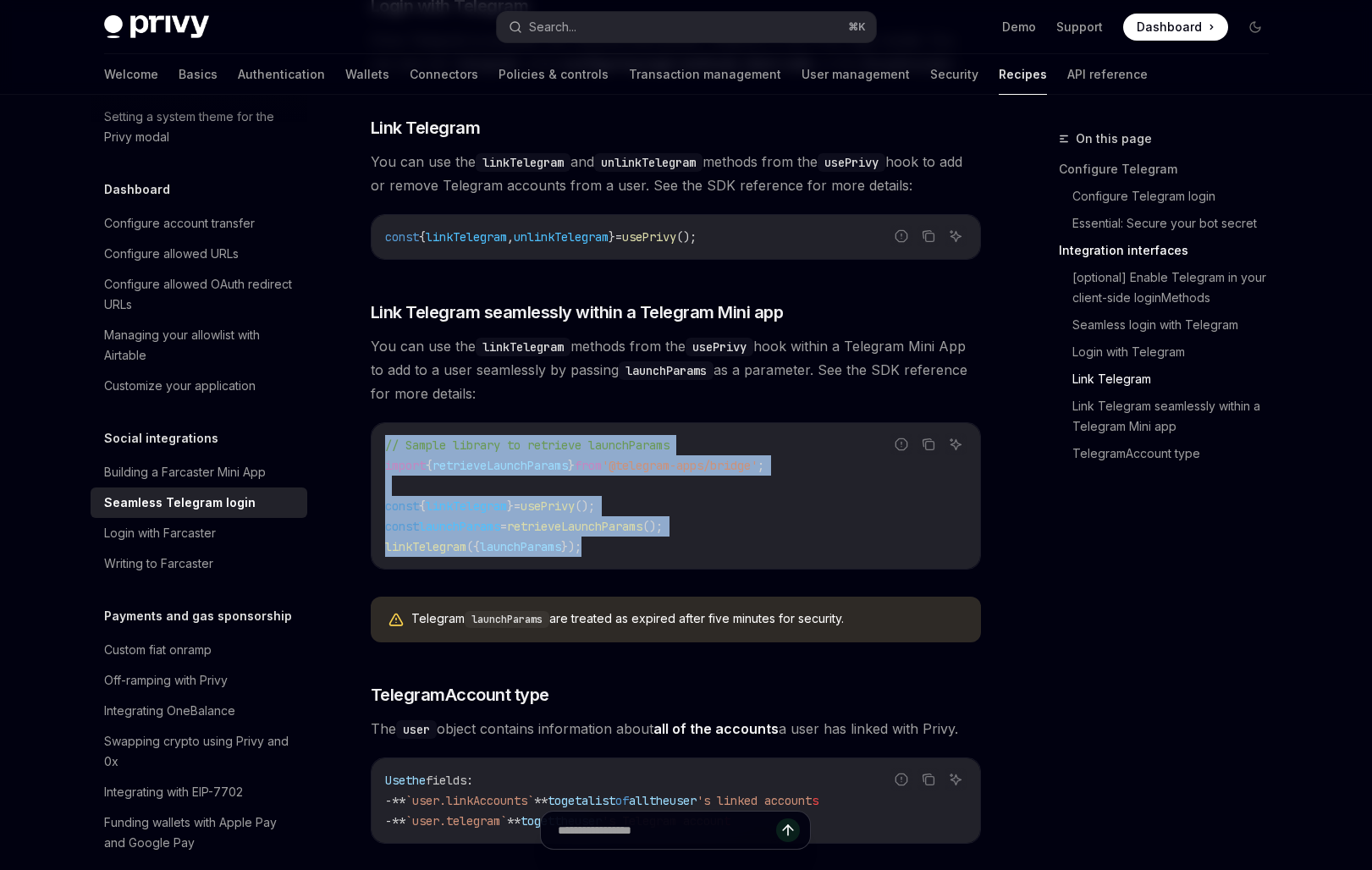
drag, startPoint x: 594, startPoint y: 520, endPoint x: 373, endPoint y: 432, distance: 237.9
click at [373, 432] on div "// Sample library to retrieve launchParams import { retrieveLaunchParams } from…" at bounding box center [676, 496] width 609 height 145
copy code "// Sample library to retrieve launchParams import { retrieveLaunchParams } from…"
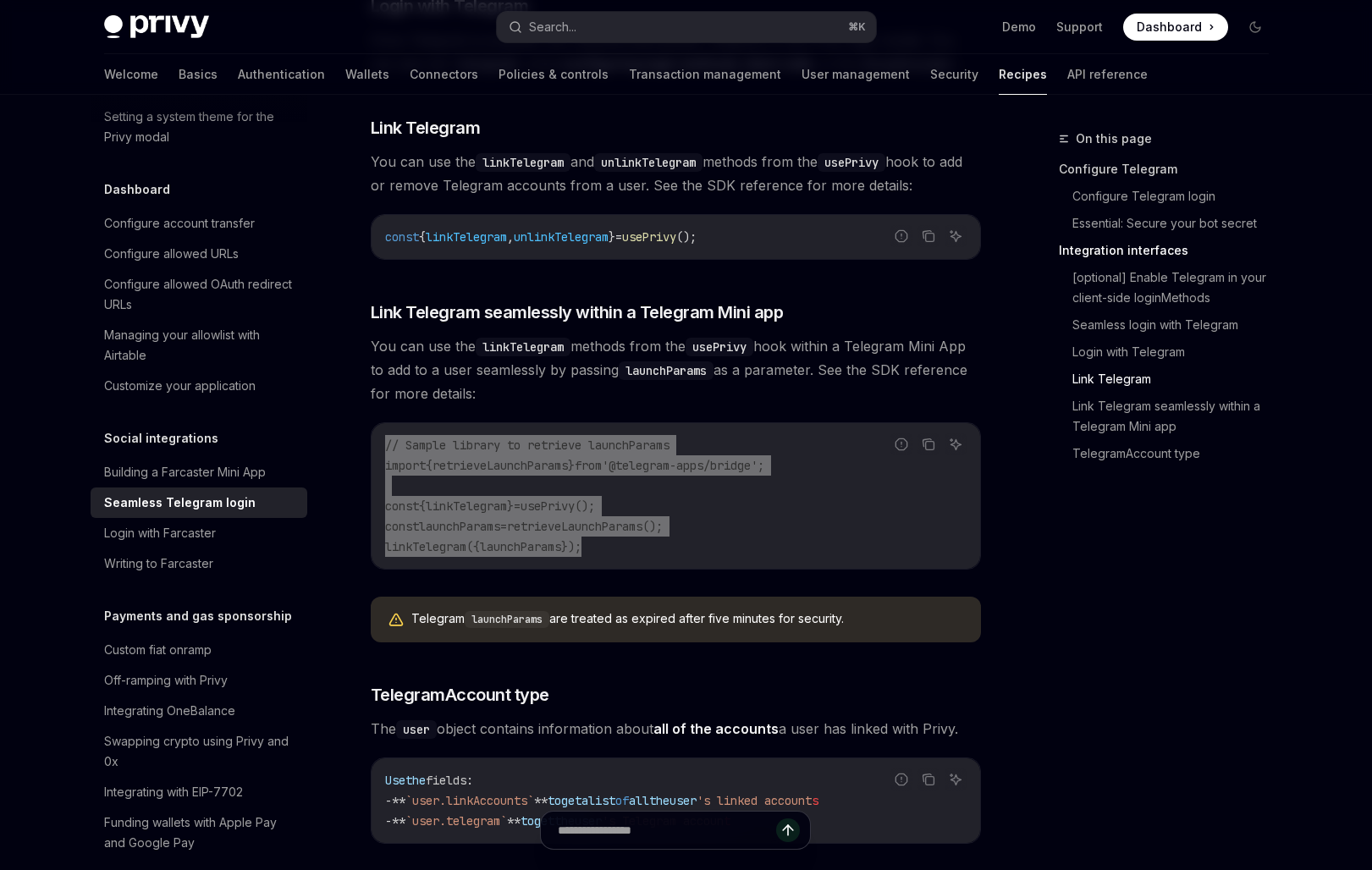
type textarea "*"
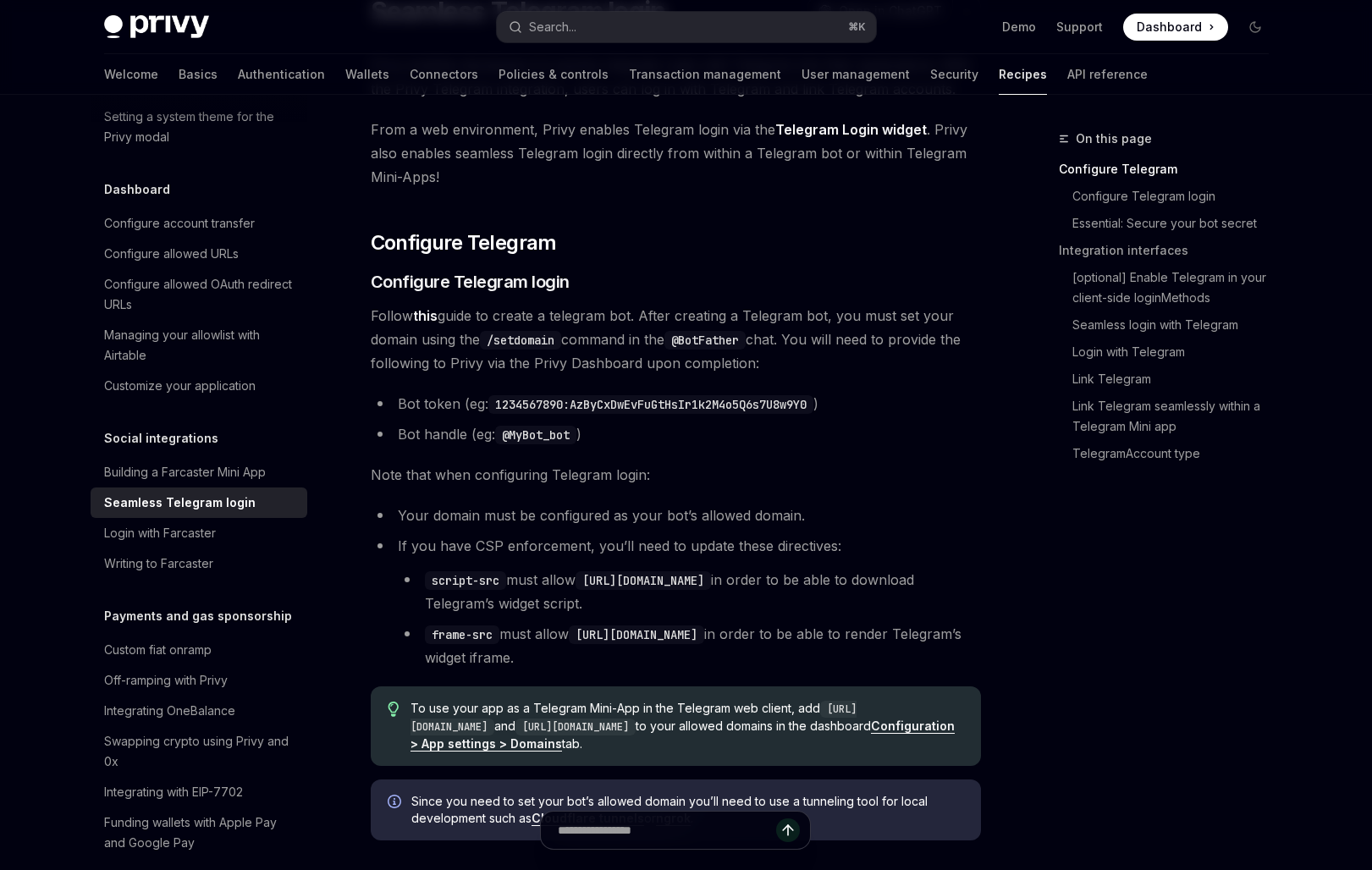
scroll to position [161, 0]
click at [424, 312] on link "this" at bounding box center [425, 315] width 24 height 18
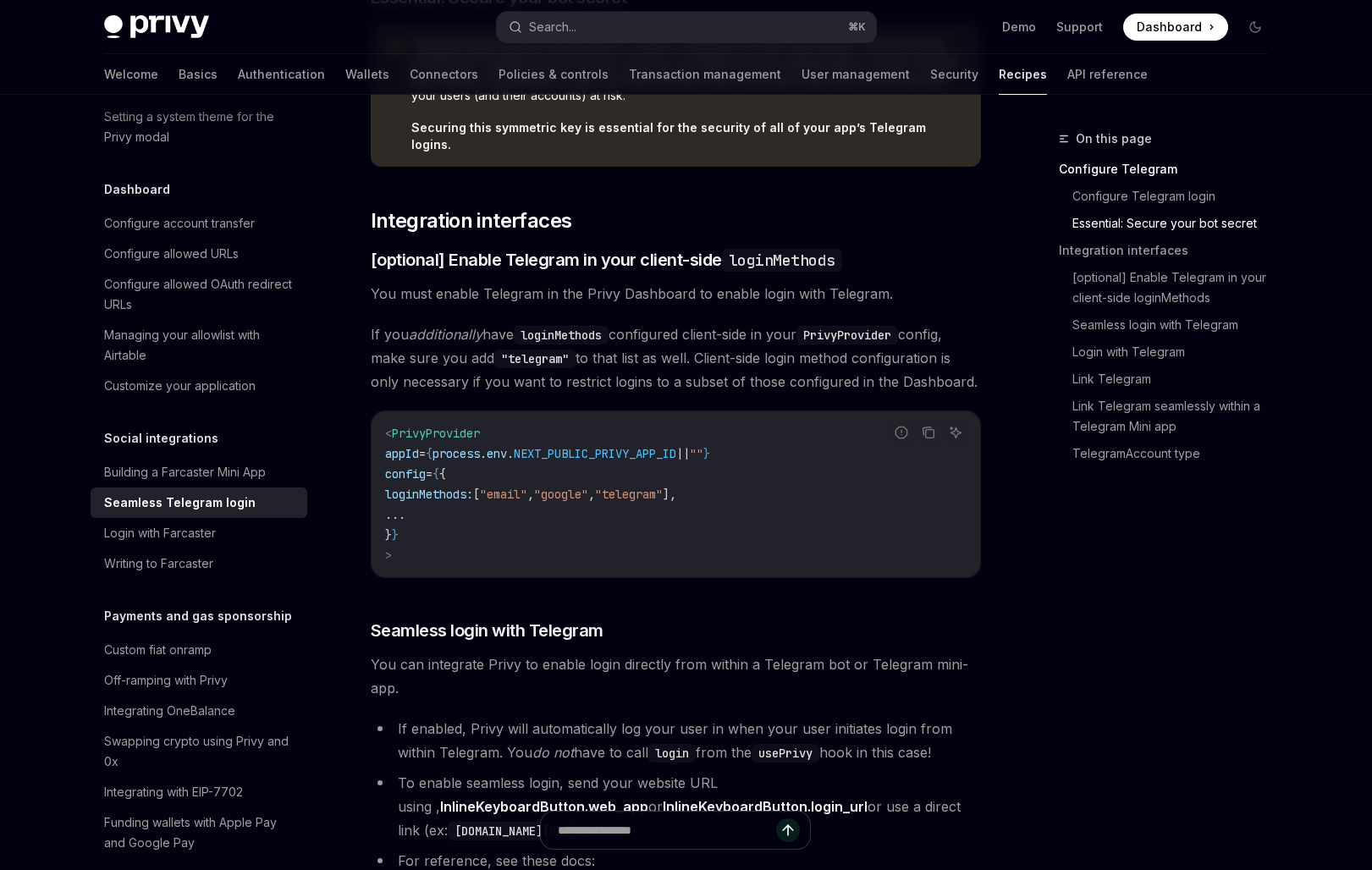
scroll to position [1233, 0]
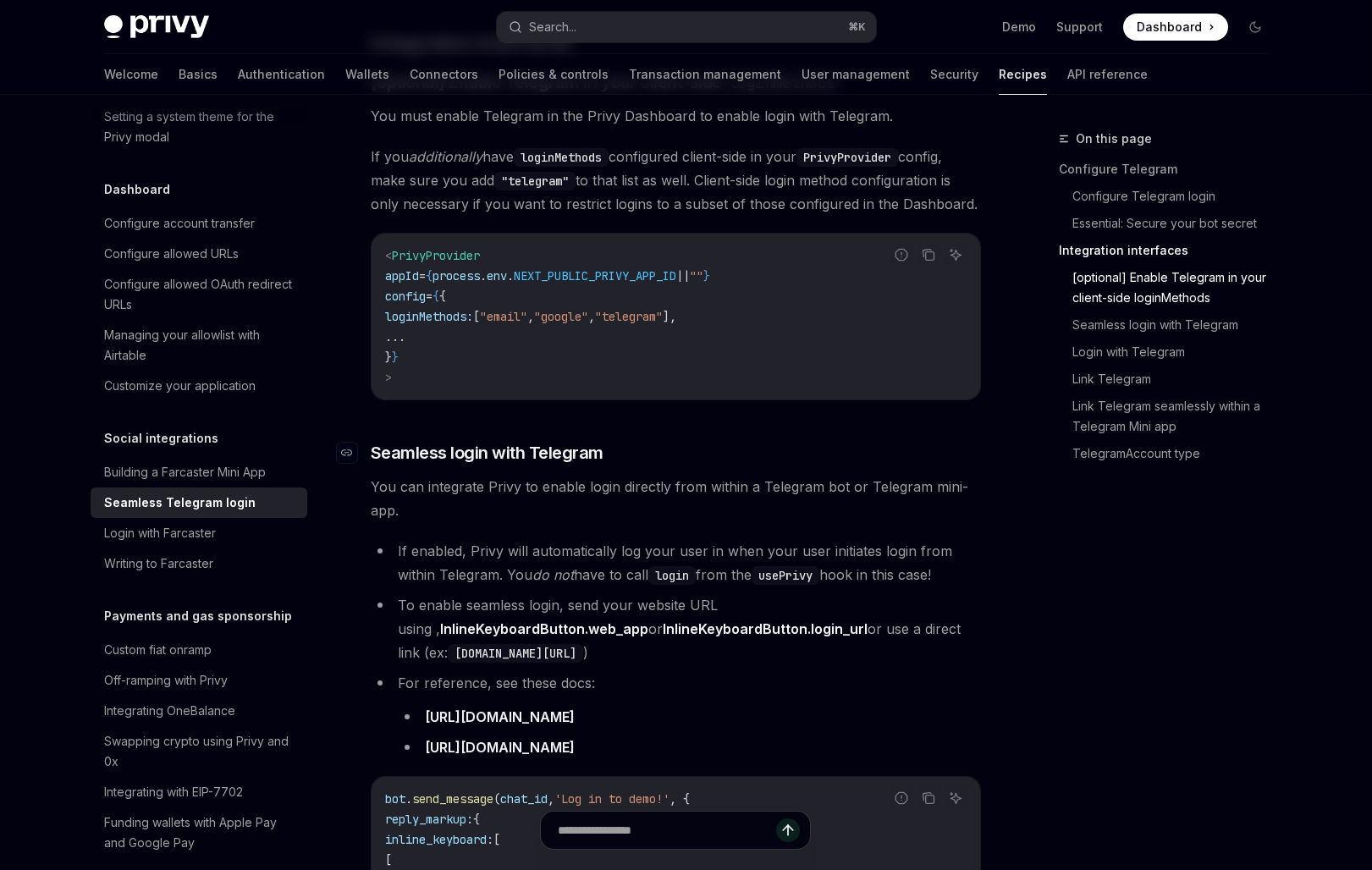
click at [620, 441] on h3 "​ Seamless login with Telegram" at bounding box center [676, 452] width 610 height 23
click at [578, 441] on span "Seamless login with Telegram" at bounding box center [487, 452] width 233 height 23
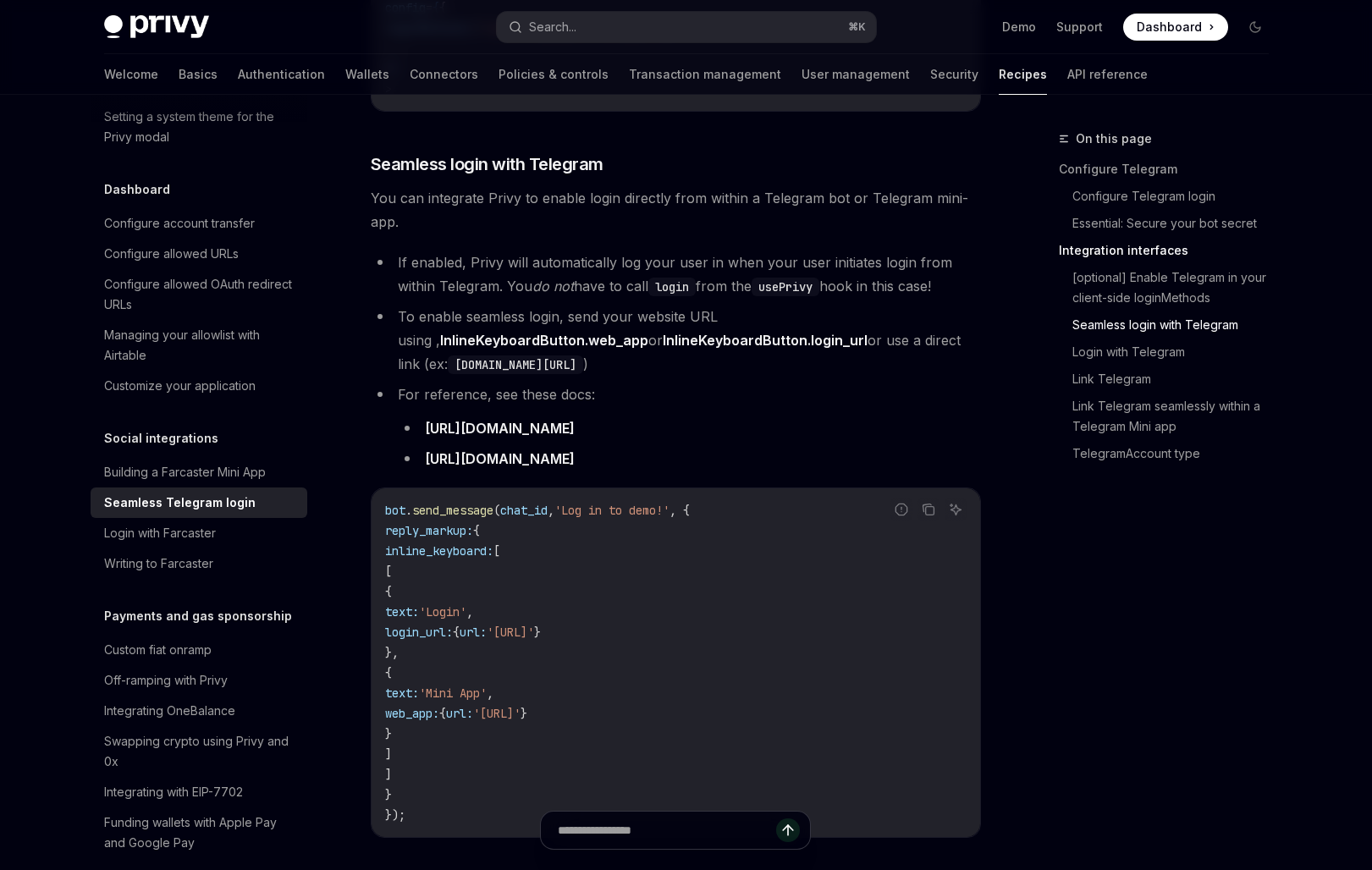
scroll to position [1528, 0]
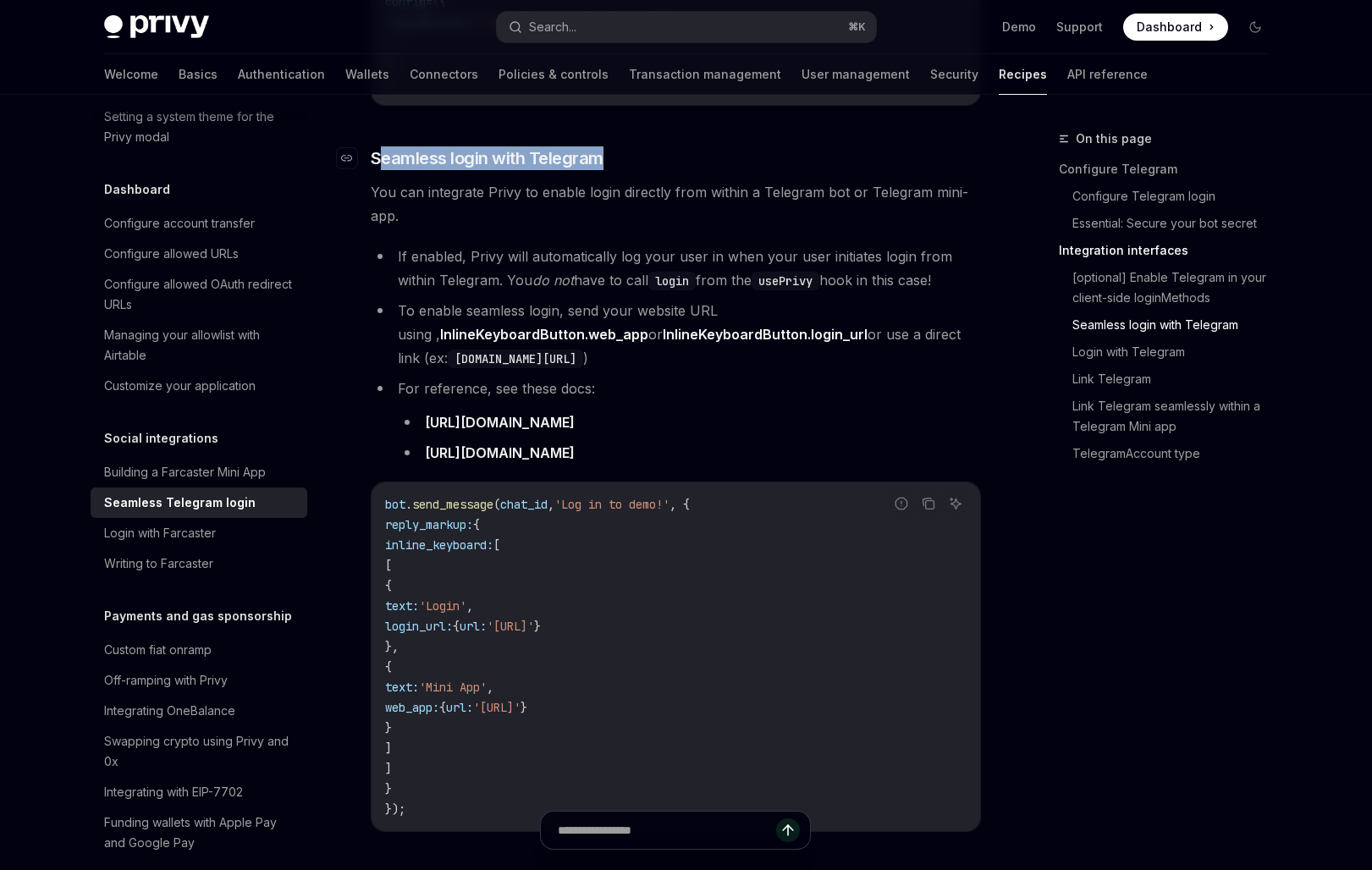
drag, startPoint x: 604, startPoint y: 141, endPoint x: 378, endPoint y: 140, distance: 226.0
click at [378, 146] on h3 "​ Seamless login with Telegram" at bounding box center [676, 157] width 610 height 23
click at [380, 146] on span "Seamless login with Telegram" at bounding box center [487, 157] width 233 height 23
click at [549, 146] on span "Seamless login with Telegram" at bounding box center [487, 157] width 233 height 23
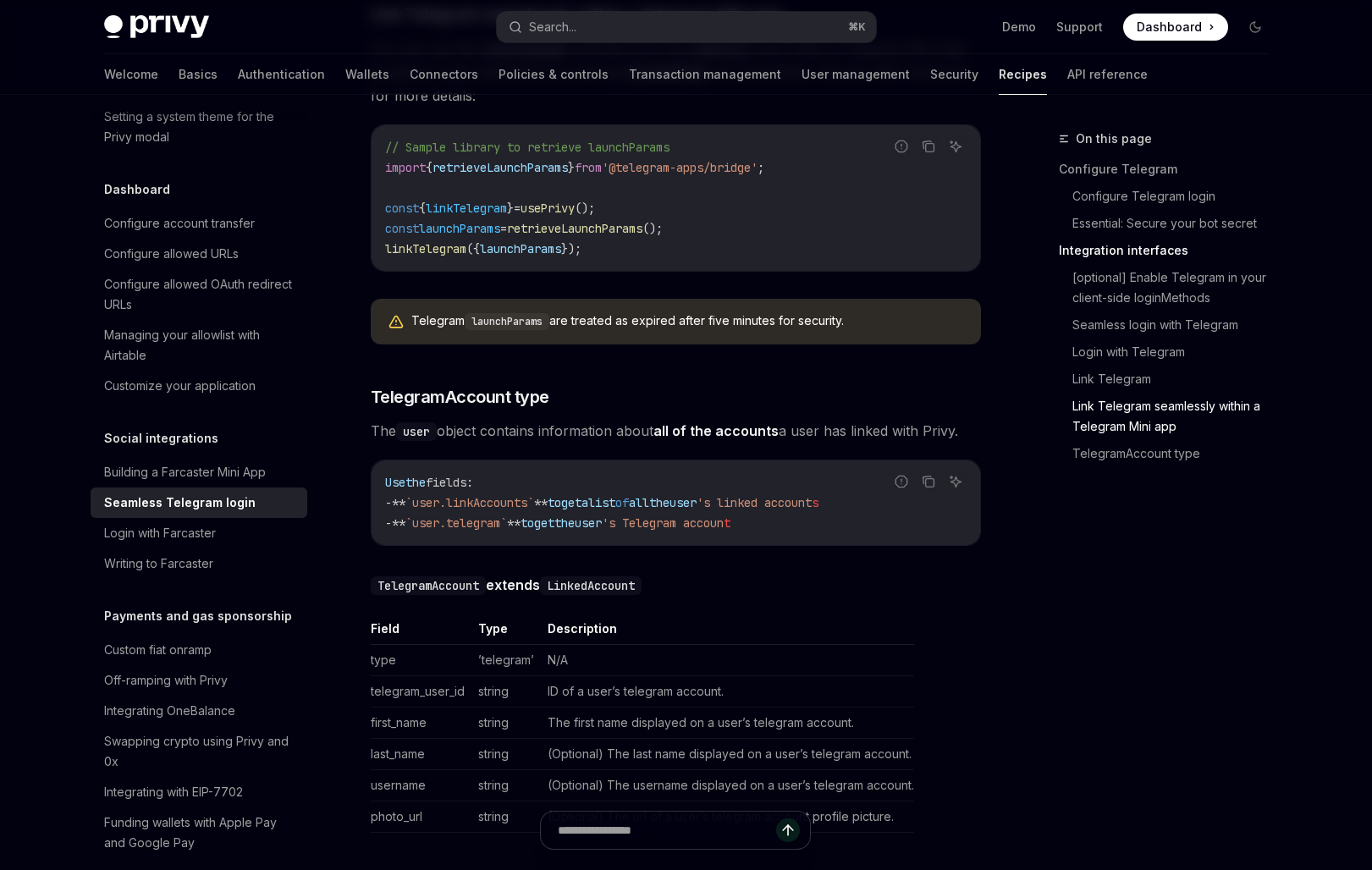
scroll to position [2679, 0]
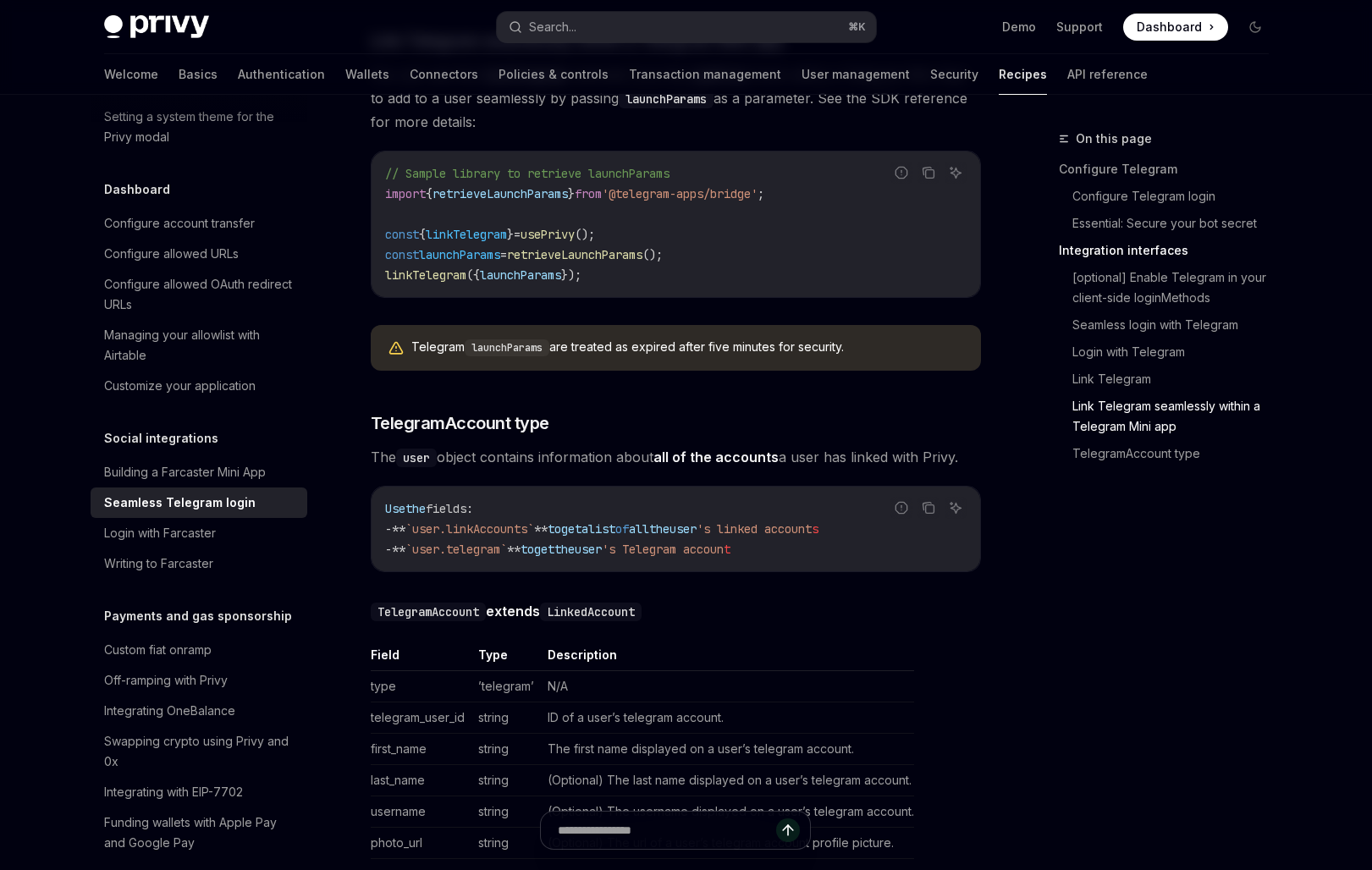
type textarea "*"
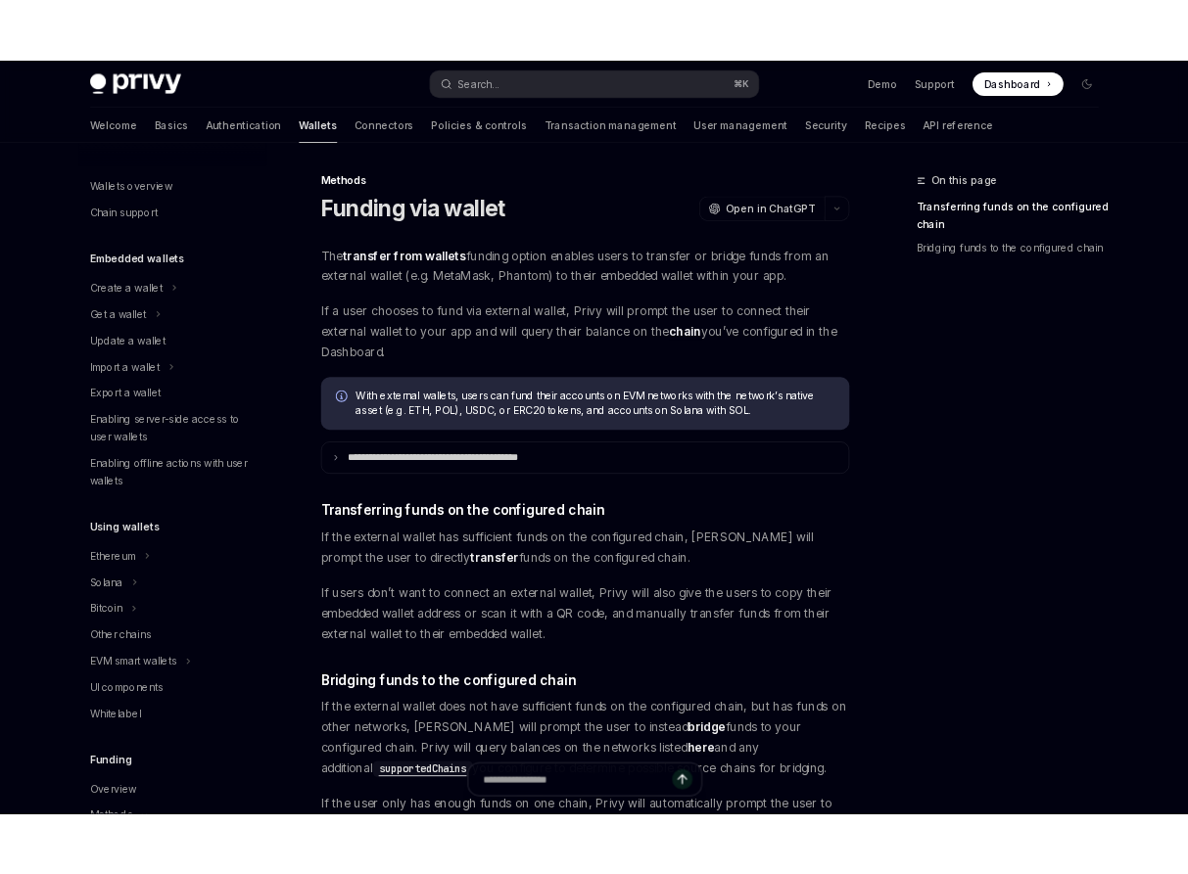
scroll to position [493, 0]
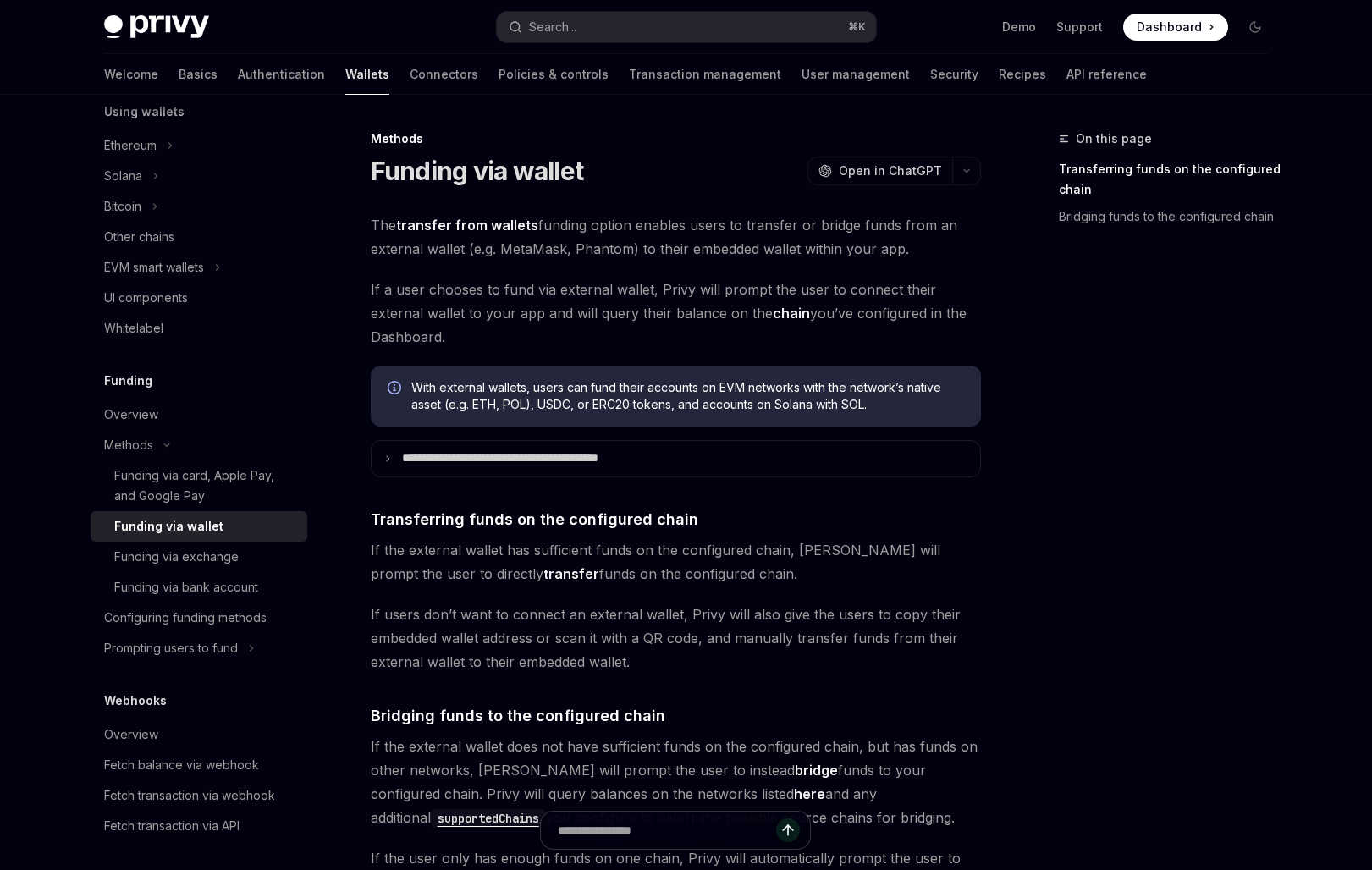
type textarea "*"
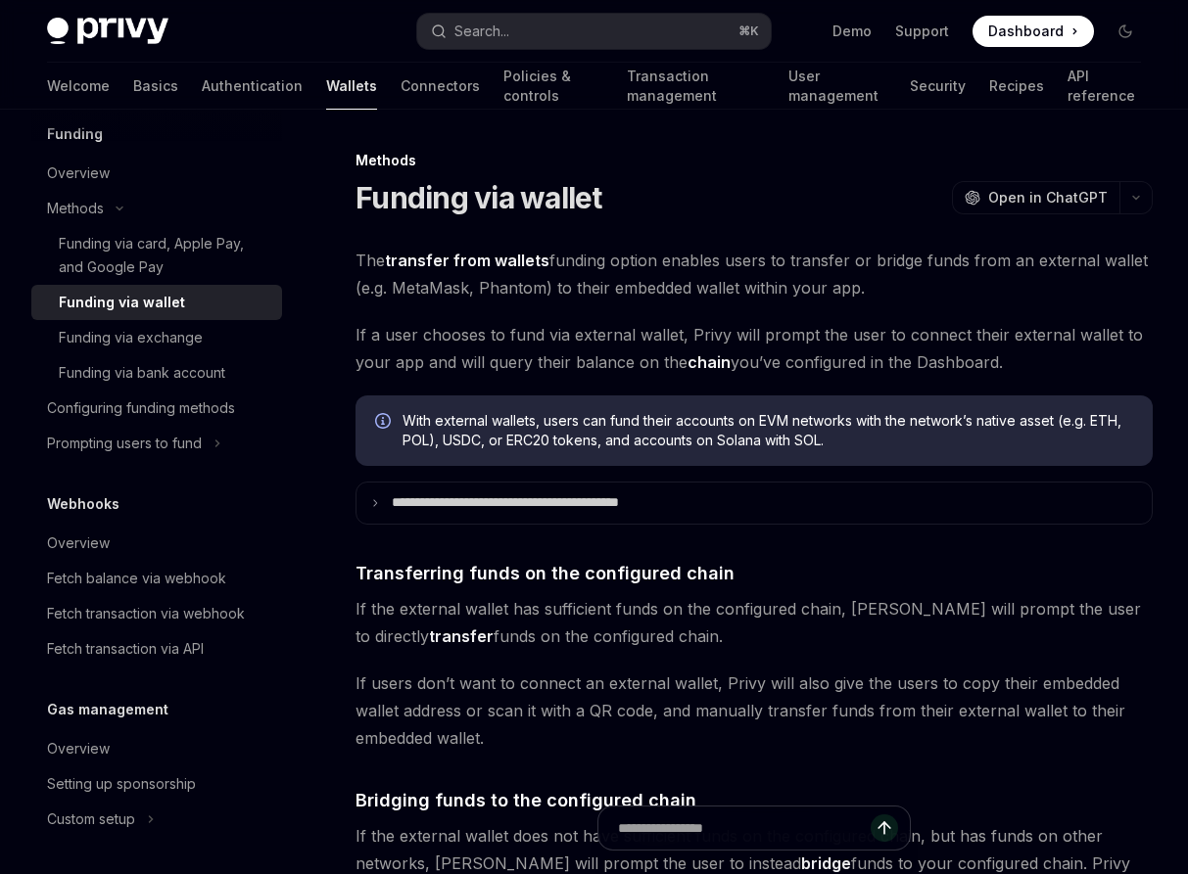
scroll to position [972, 0]
